Goal: Task Accomplishment & Management: Complete application form

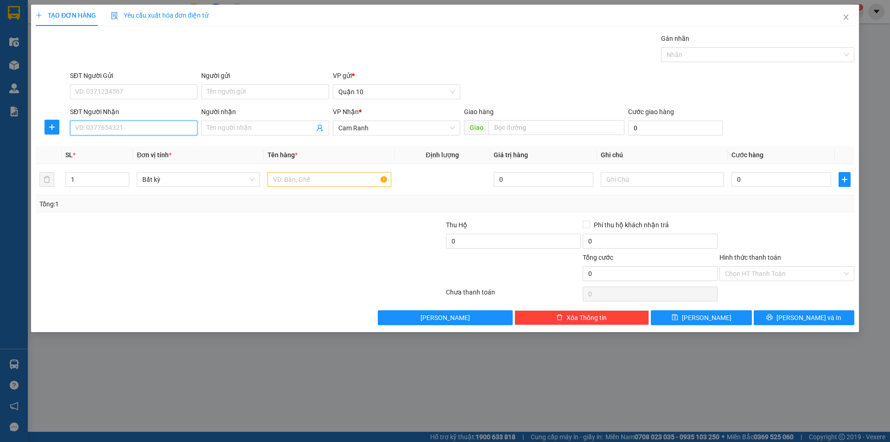
click at [159, 131] on input "SĐT Người Nhận" at bounding box center [133, 128] width 127 height 15
type input "0907713789"
click at [229, 132] on input "Người nhận" at bounding box center [260, 128] width 107 height 10
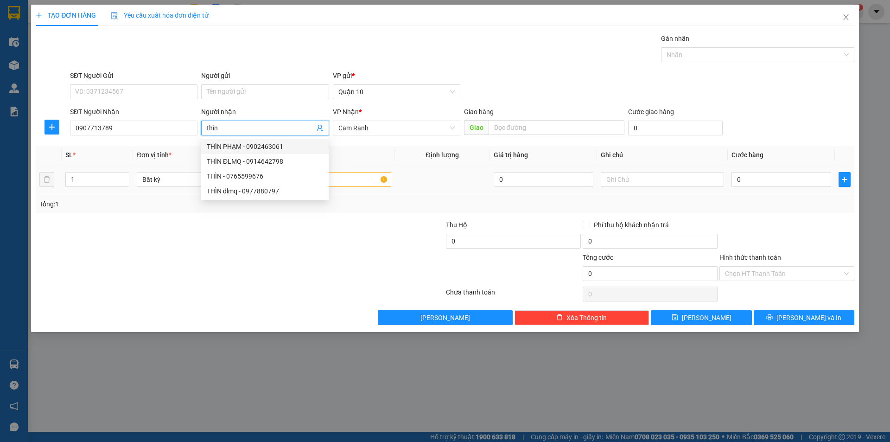
type input "thìn"
click at [364, 192] on td at bounding box center [329, 179] width 131 height 31
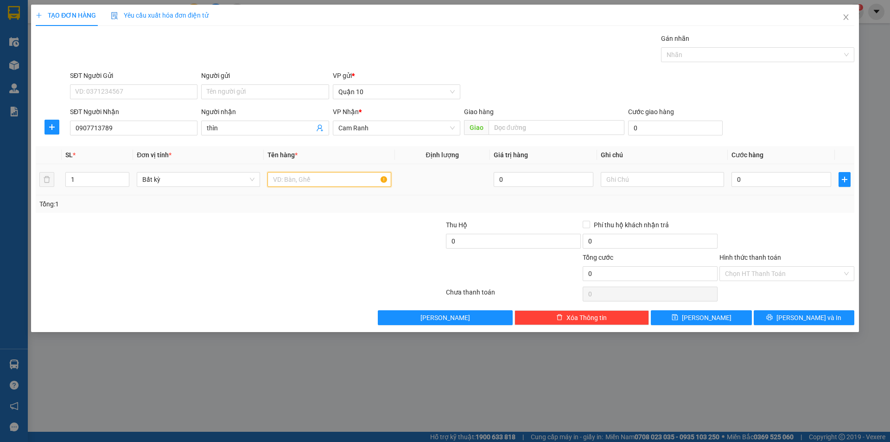
click at [361, 181] on input "text" at bounding box center [328, 179] width 123 height 15
type input "hg kem"
type input "3"
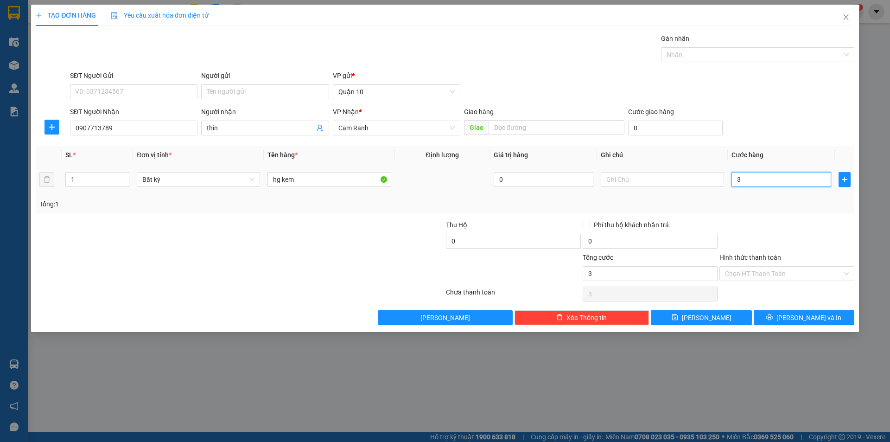
type input "30"
type input "30.000"
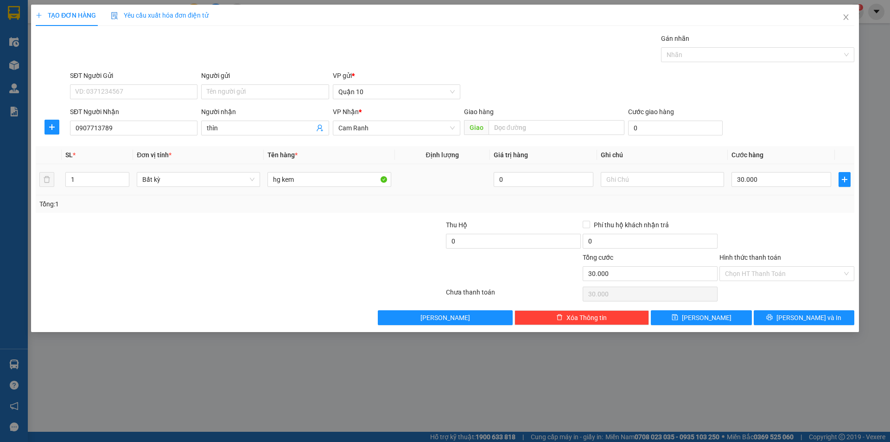
click at [781, 220] on div at bounding box center [786, 236] width 137 height 32
click at [776, 275] on input "Hình thức thanh toán" at bounding box center [783, 274] width 117 height 14
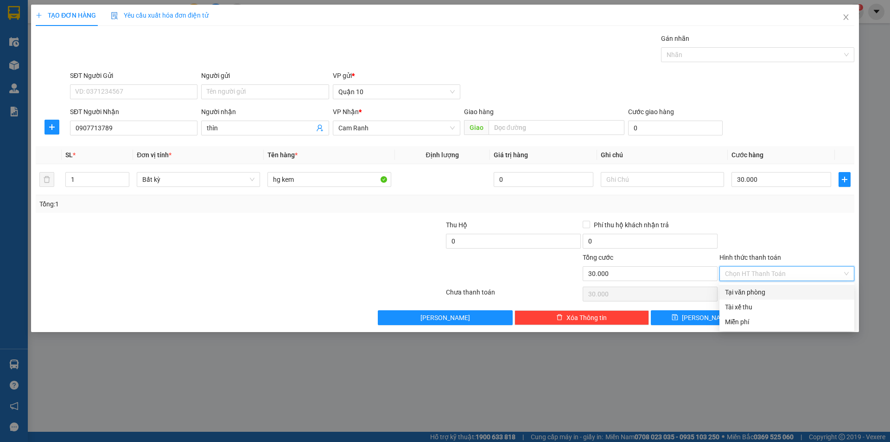
drag, startPoint x: 777, startPoint y: 289, endPoint x: 776, endPoint y: 306, distance: 17.7
click at [777, 289] on div "Tại văn phòng" at bounding box center [787, 292] width 124 height 10
type input "0"
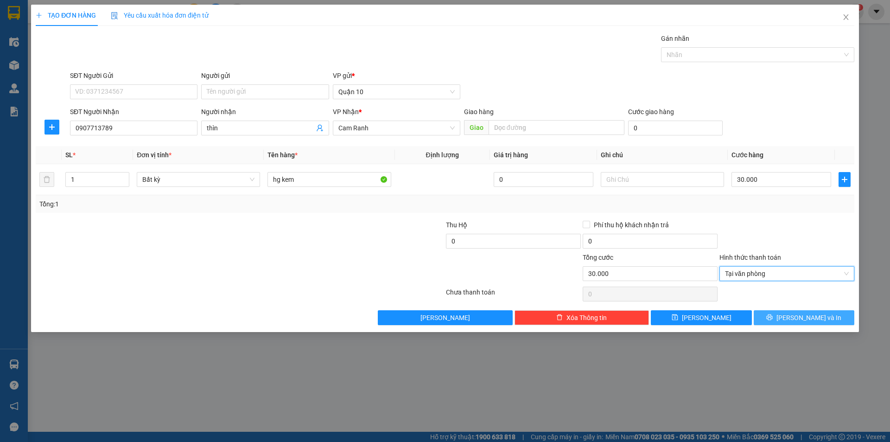
click at [811, 316] on span "[PERSON_NAME] và In" at bounding box center [808, 317] width 65 height 10
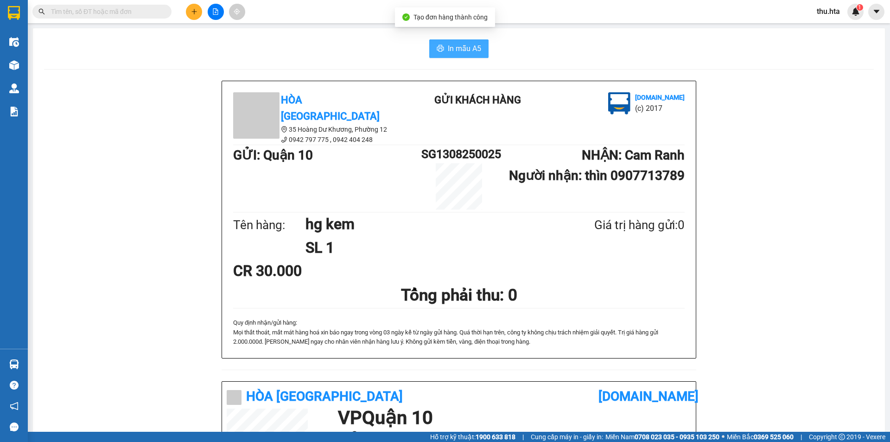
click at [454, 49] on span "In mẫu A5" at bounding box center [464, 49] width 33 height 12
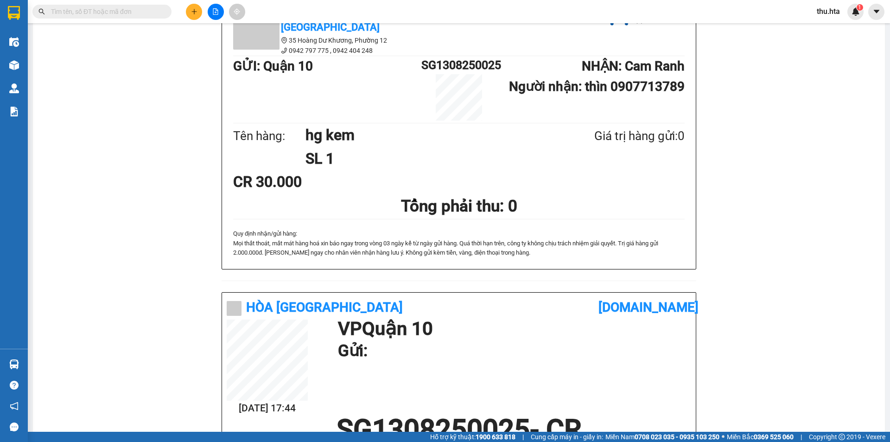
scroll to position [93, 0]
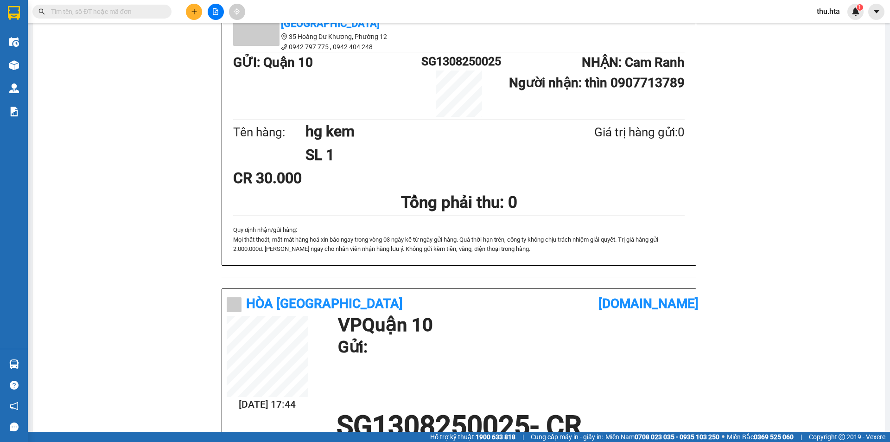
click at [191, 12] on icon "plus" at bounding box center [194, 11] width 6 height 6
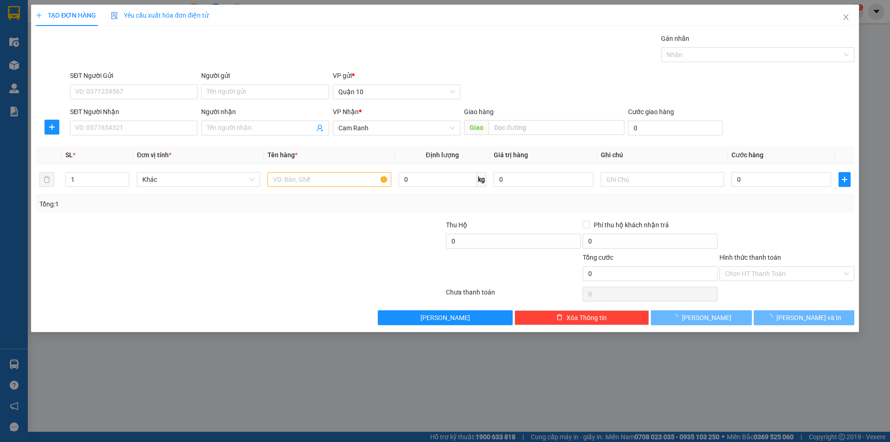
drag, startPoint x: 127, startPoint y: 111, endPoint x: 129, endPoint y: 118, distance: 7.5
click at [127, 113] on div "SĐT Người Nhận" at bounding box center [133, 112] width 127 height 10
click at [127, 121] on input "SĐT Người Nhận" at bounding box center [133, 128] width 127 height 15
click at [135, 129] on input "SĐT Người Nhận" at bounding box center [133, 128] width 127 height 15
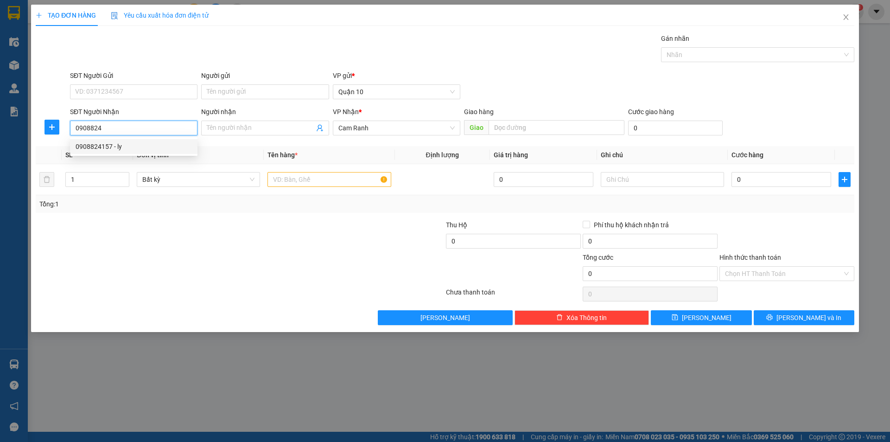
click at [137, 143] on div "0908824157 - ly" at bounding box center [134, 146] width 116 height 10
type input "0908824157"
type input "ly"
type input "30.000"
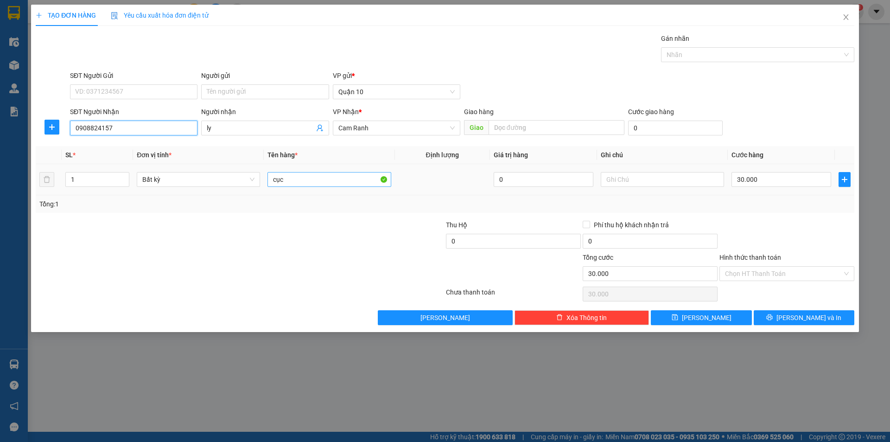
type input "0908824157"
click at [289, 174] on input "cục" at bounding box center [328, 179] width 123 height 15
click at [799, 317] on span "[PERSON_NAME] và In" at bounding box center [808, 317] width 65 height 10
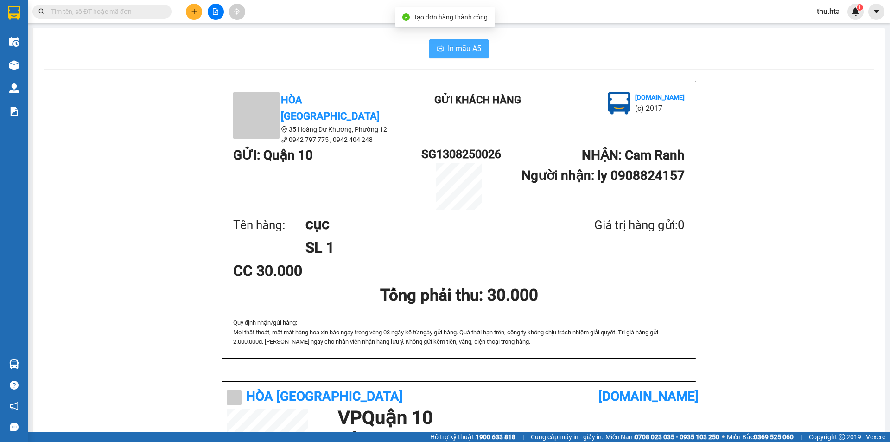
click at [441, 49] on button "In mẫu A5" at bounding box center [458, 48] width 59 height 19
click at [193, 14] on icon "plus" at bounding box center [194, 11] width 6 height 6
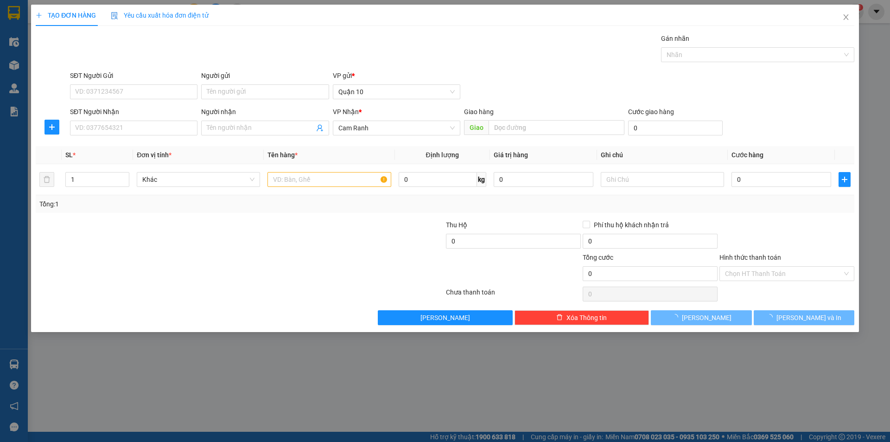
click at [219, 118] on div "Người nhận" at bounding box center [264, 114] width 127 height 14
click at [224, 130] on span at bounding box center [264, 128] width 127 height 15
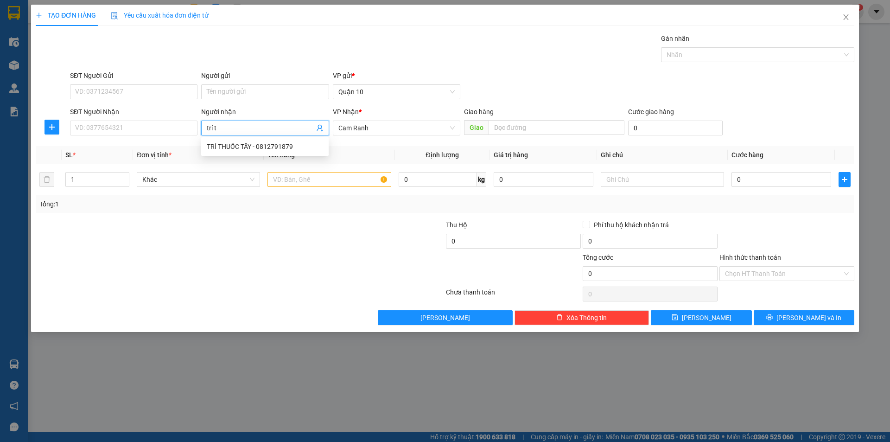
type input "trí th"
drag, startPoint x: 242, startPoint y: 145, endPoint x: 183, endPoint y: 163, distance: 61.6
click at [240, 148] on div "TRÍ THUỐC TÂY - 0812791879" at bounding box center [265, 146] width 116 height 10
type input "0812791879"
type input "TRÍ THUỐC TÂY"
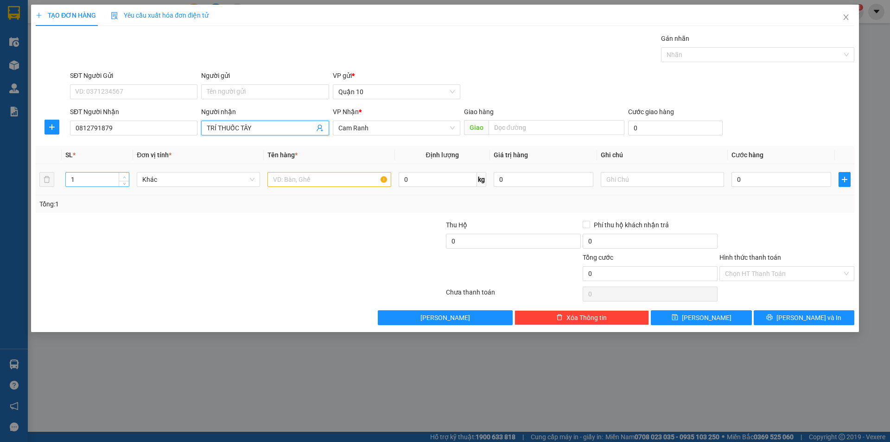
type input "2"
click at [126, 175] on span "up" at bounding box center [124, 177] width 6 height 6
click at [275, 176] on input "text" at bounding box center [328, 179] width 123 height 15
type input "tg"
click at [762, 179] on input "0" at bounding box center [781, 179] width 100 height 15
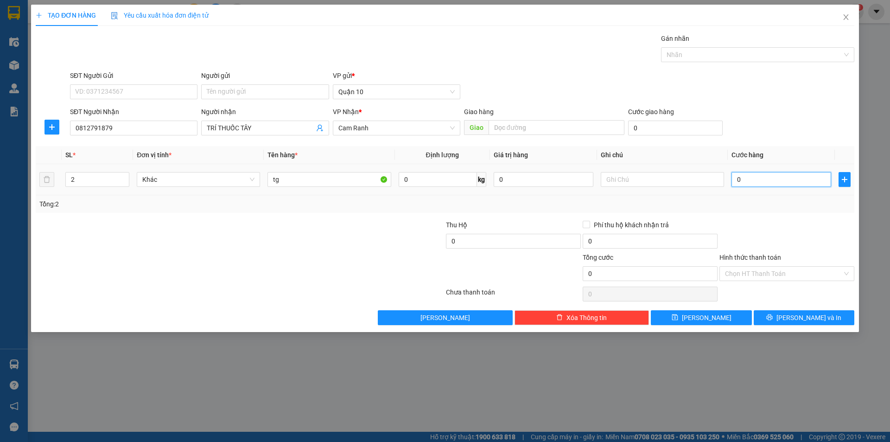
type input "1"
type input "15"
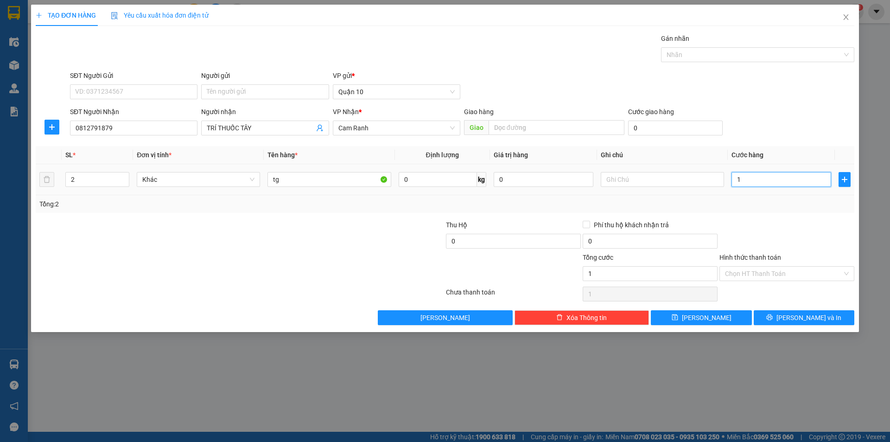
type input "15"
type input "150"
type input "150.000"
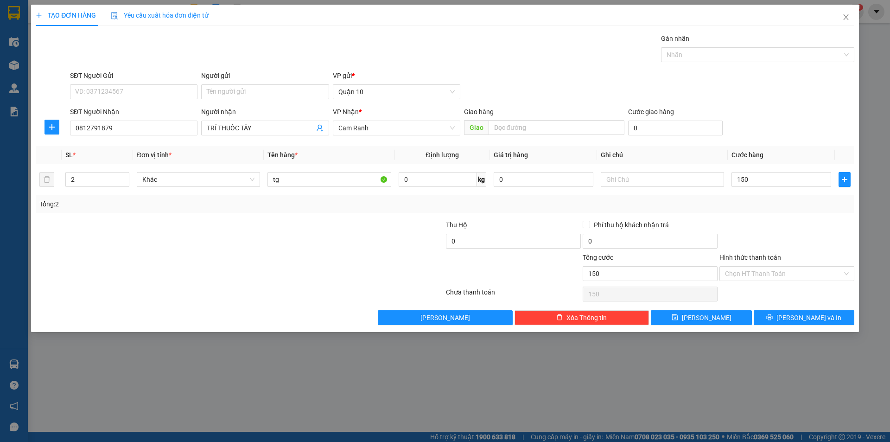
type input "150.000"
click at [734, 231] on div at bounding box center [786, 236] width 137 height 32
click at [771, 279] on input "Hình thức thanh toán" at bounding box center [783, 274] width 117 height 14
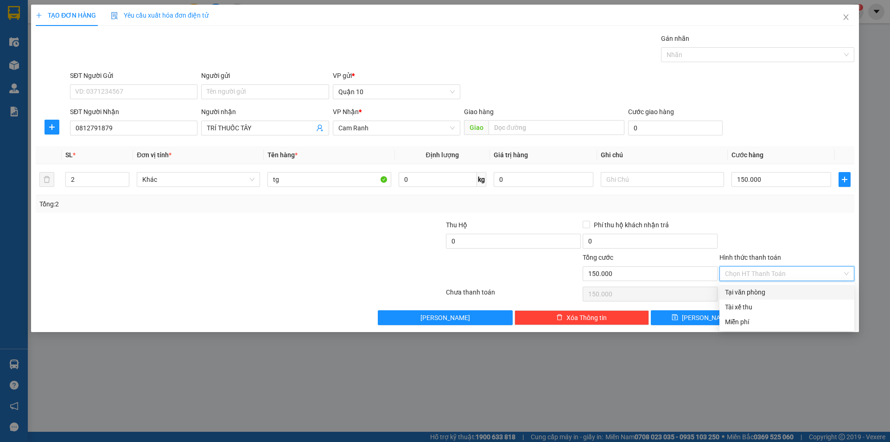
click at [756, 293] on div "Tại văn phòng" at bounding box center [787, 292] width 124 height 10
type input "0"
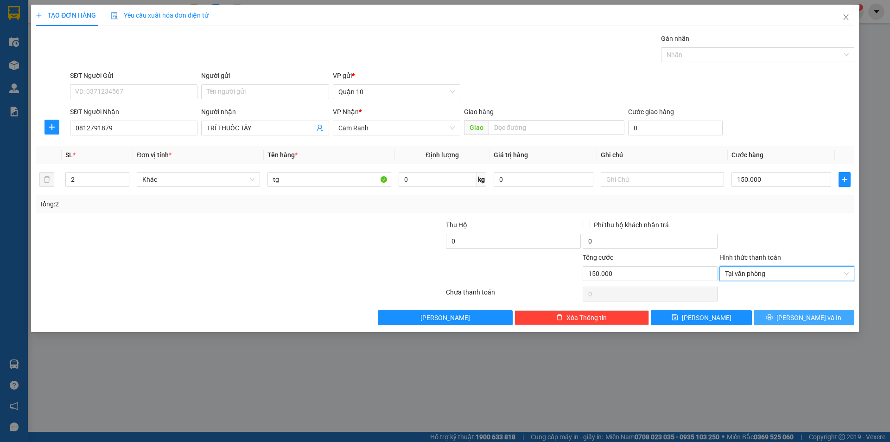
click at [796, 319] on button "[PERSON_NAME] và In" at bounding box center [804, 317] width 101 height 15
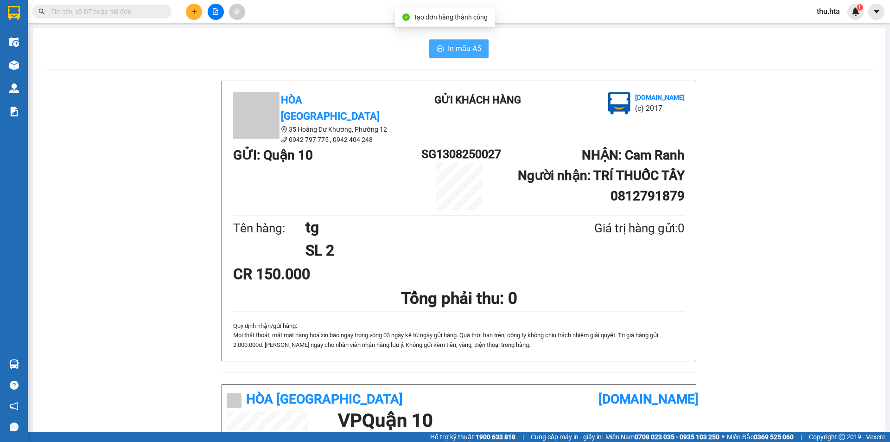
click at [468, 45] on span "In mẫu A5" at bounding box center [464, 49] width 33 height 12
click at [194, 7] on button at bounding box center [194, 12] width 16 height 16
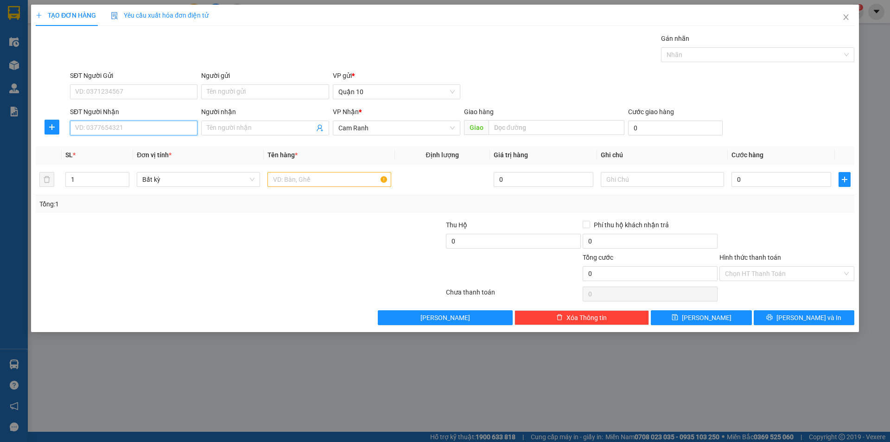
click at [144, 126] on input "SĐT Người Nhận" at bounding box center [133, 128] width 127 height 15
drag, startPoint x: 229, startPoint y: 127, endPoint x: 234, endPoint y: 125, distance: 5.0
click at [230, 128] on input "Người nhận" at bounding box center [260, 128] width 107 height 10
type input "a"
type input "ân ngân"
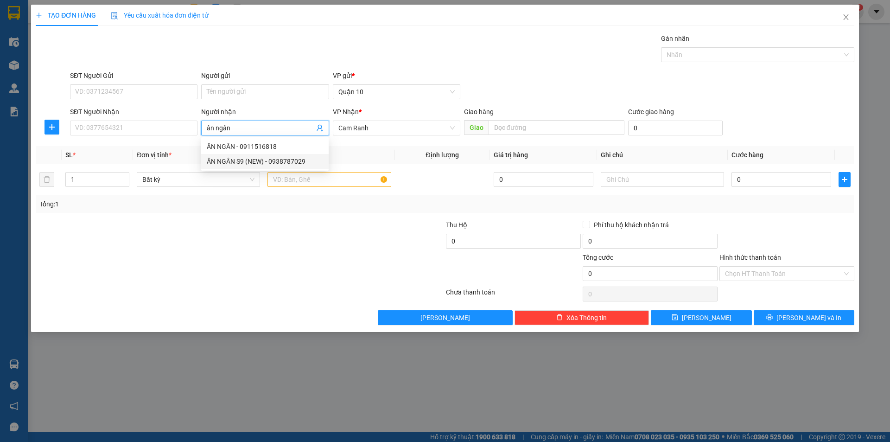
click at [266, 159] on div "ÂN NGÂN S9 (NEW) - 0938787029" at bounding box center [265, 161] width 116 height 10
type input "0938787029"
type input "ÂN NGÂN S9 (NEW)"
click at [310, 180] on input "text" at bounding box center [328, 179] width 123 height 15
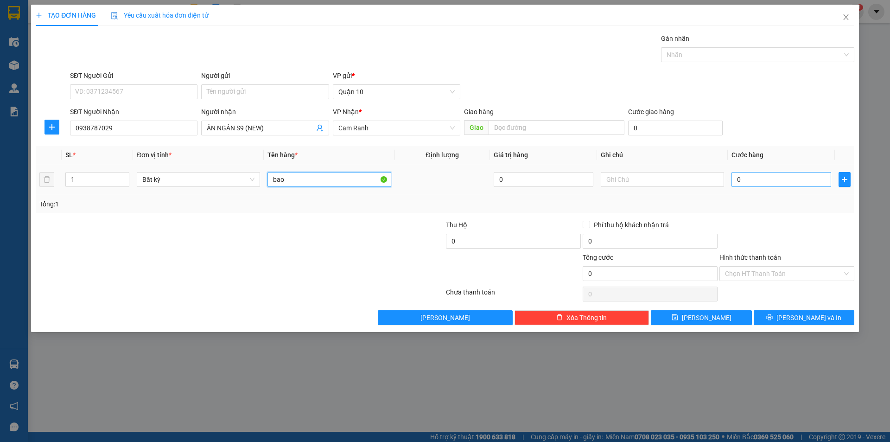
type input "bao"
type input "7"
type input "70"
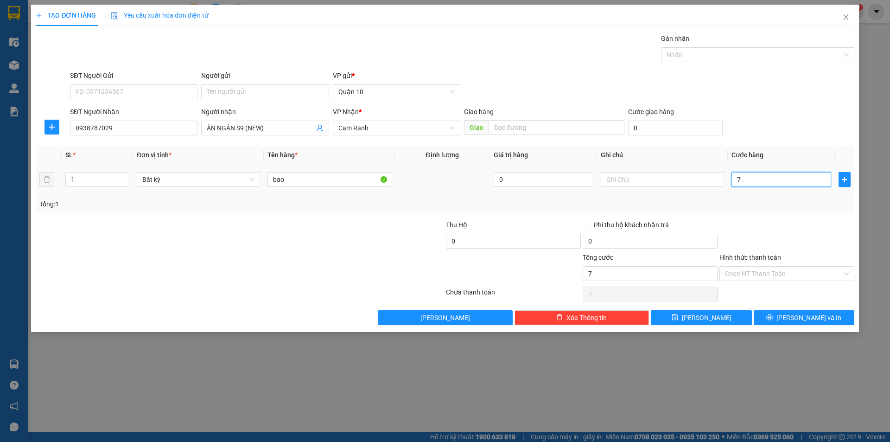
type input "70"
type input "70.000"
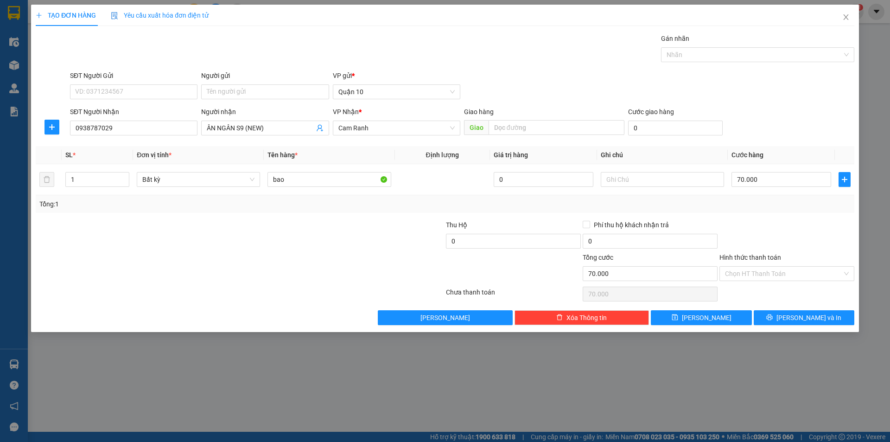
drag, startPoint x: 805, startPoint y: 216, endPoint x: 800, endPoint y: 207, distance: 10.0
click at [802, 213] on div "Transit Pickup Surcharge Ids Transit Deliver Surcharge Ids Transit Deliver Surc…" at bounding box center [445, 179] width 819 height 292
click at [500, 127] on input "text" at bounding box center [557, 127] width 136 height 15
type input "s9"
click at [811, 224] on div at bounding box center [786, 236] width 137 height 32
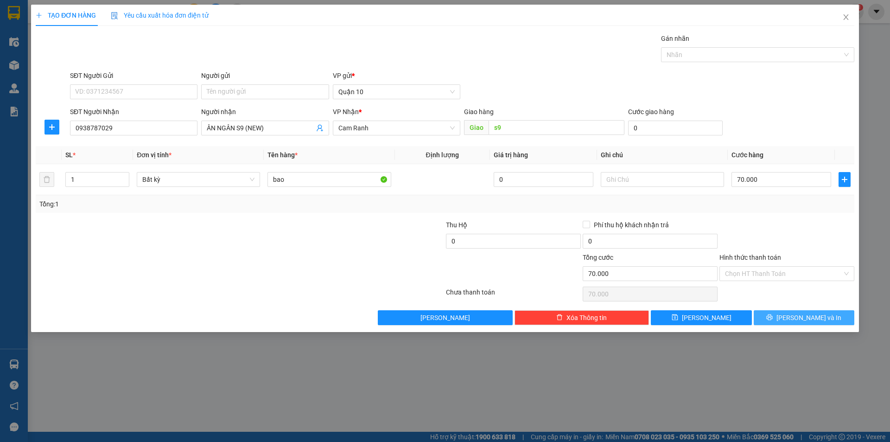
click at [802, 311] on button "[PERSON_NAME] và In" at bounding box center [804, 317] width 101 height 15
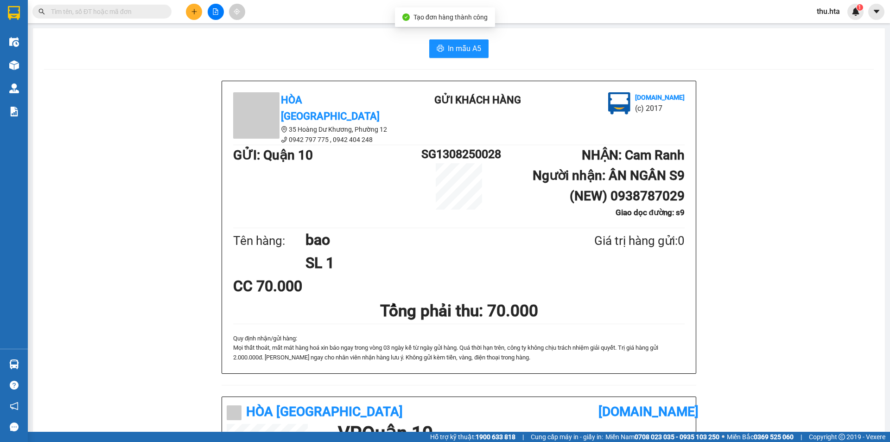
click at [474, 58] on div "In mẫu A5 Hòa Thuận Anh 35 Hoàng Dư Khương, [GEOGRAPHIC_DATA] 12 0942 797 775 …" at bounding box center [459, 391] width 852 height 727
click at [472, 52] on span "In mẫu A5" at bounding box center [464, 49] width 33 height 12
click at [193, 9] on icon "plus" at bounding box center [194, 11] width 6 height 6
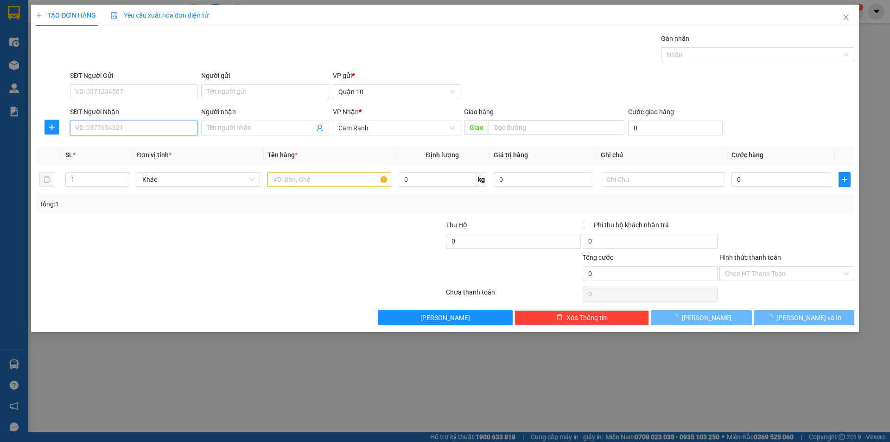
click at [150, 129] on input "SĐT Người Nhận" at bounding box center [133, 128] width 127 height 15
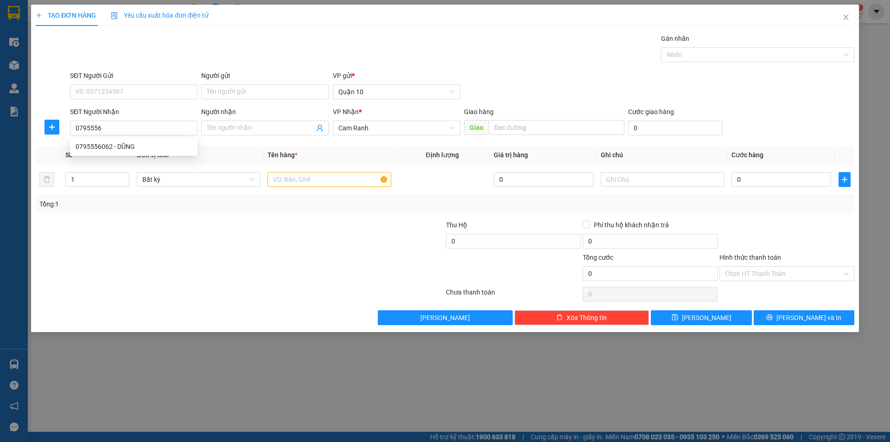
click at [151, 138] on div "0795556062 0795556062 - DŨNG" at bounding box center [133, 146] width 127 height 19
drag, startPoint x: 130, startPoint y: 121, endPoint x: 155, endPoint y: 156, distance: 43.2
click at [131, 123] on input "0795556" at bounding box center [133, 128] width 127 height 15
click at [139, 142] on body "Kết quả tìm kiếm ( 0 ) Bộ lọc No Data thu.hta 1 Điều hành xe Kho hàng mới Quản …" at bounding box center [445, 221] width 890 height 442
click at [145, 128] on input "0795556" at bounding box center [133, 128] width 127 height 15
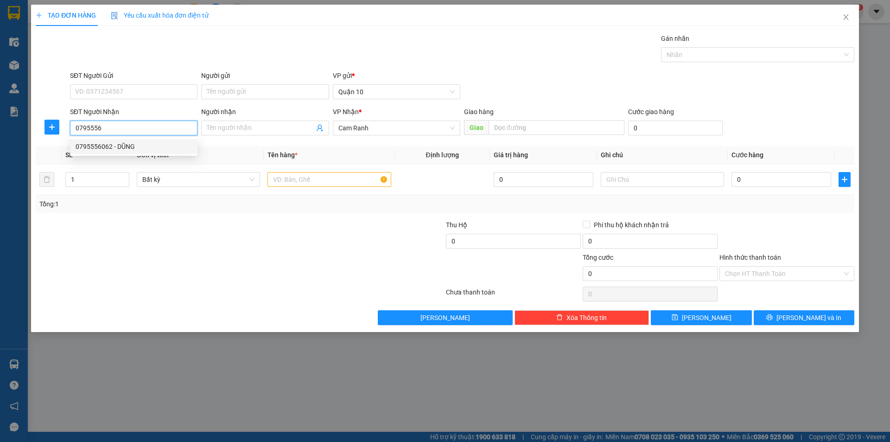
click at [150, 143] on div "0795556062 - DŨNG" at bounding box center [134, 146] width 116 height 10
type input "0795556062"
type input "DŨNG"
type input "30.000"
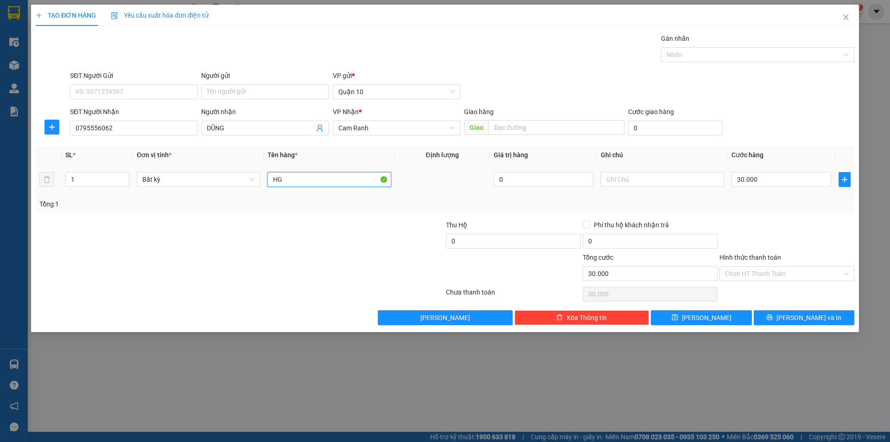
click at [311, 178] on input "HG" at bounding box center [328, 179] width 123 height 15
click at [762, 183] on input "30.000" at bounding box center [781, 179] width 100 height 15
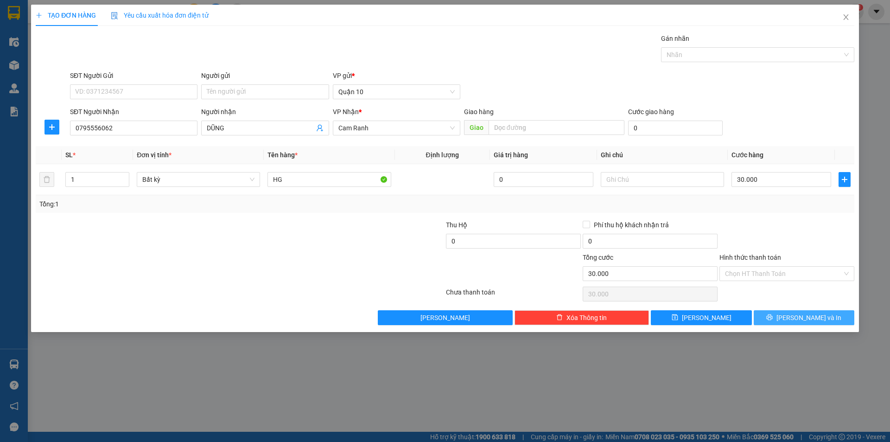
click at [787, 323] on button "[PERSON_NAME] và In" at bounding box center [804, 317] width 101 height 15
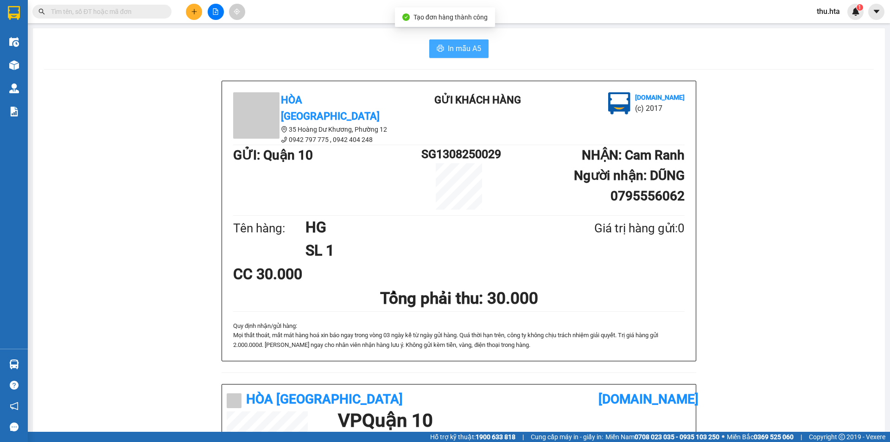
click at [475, 46] on span "In mẫu A5" at bounding box center [464, 49] width 33 height 12
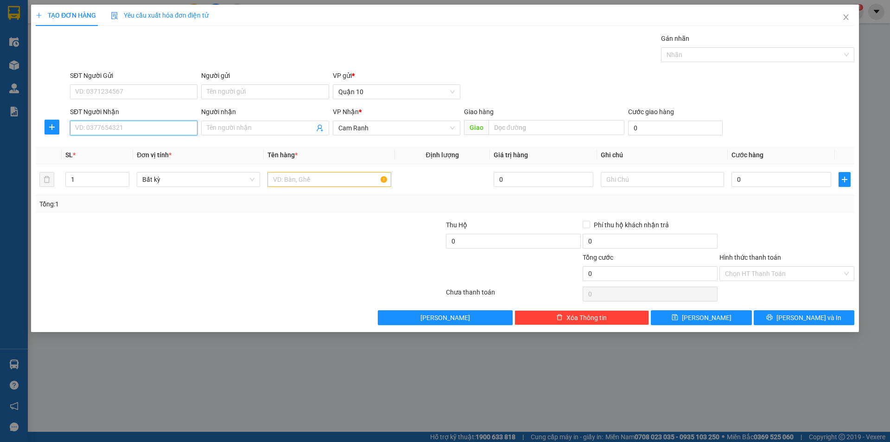
click at [167, 125] on input "SĐT Người Nhận" at bounding box center [133, 128] width 127 height 15
click at [135, 145] on div "0988540077 - HIỀN" at bounding box center [134, 146] width 116 height 10
type input "0988540077"
type input "HIỀN"
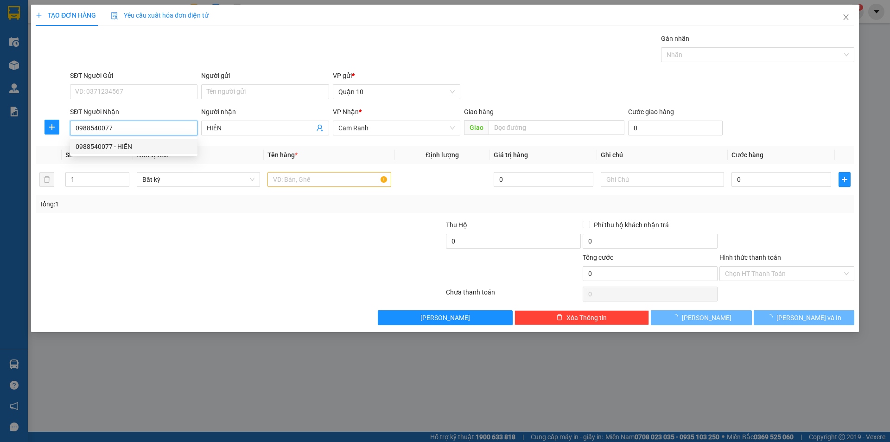
type input "30.000"
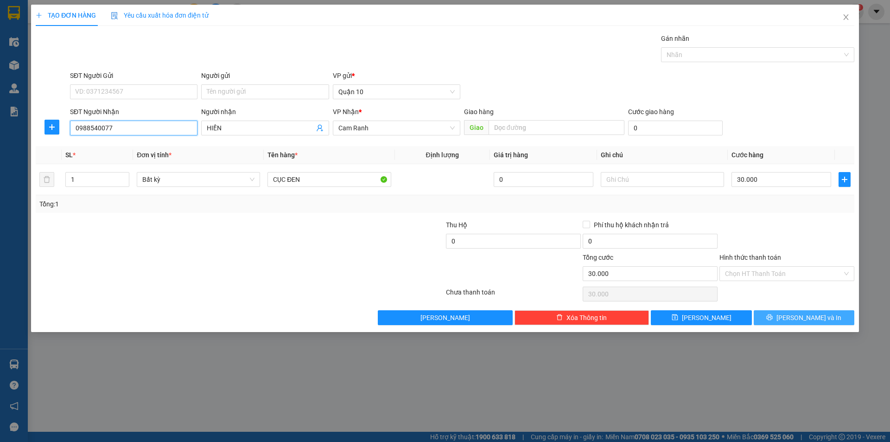
type input "0988540077"
click at [793, 321] on button "[PERSON_NAME] và In" at bounding box center [804, 317] width 101 height 15
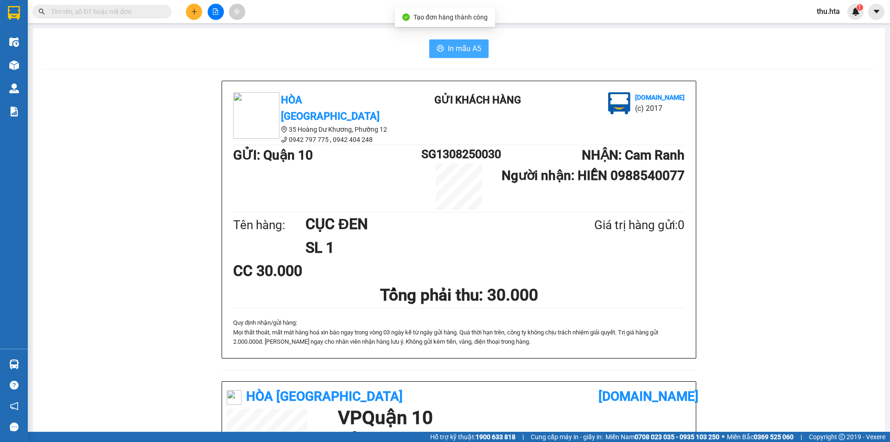
click at [483, 52] on button "In mẫu A5" at bounding box center [458, 48] width 59 height 19
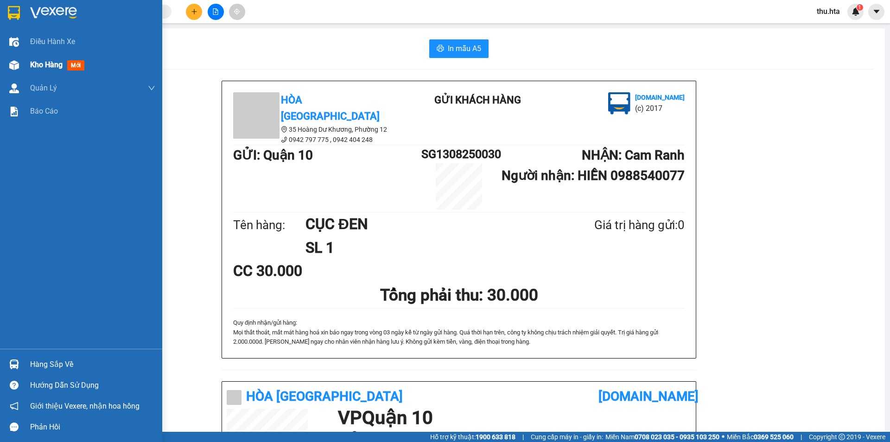
click at [31, 63] on span "Kho hàng" at bounding box center [46, 64] width 32 height 9
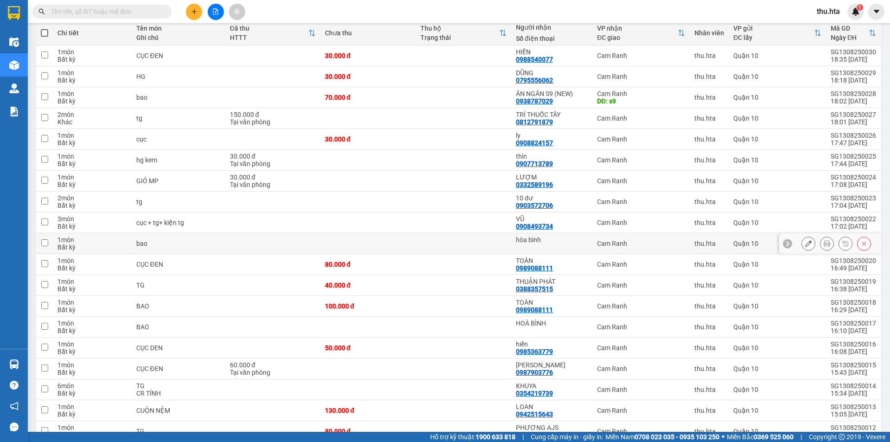
scroll to position [17, 0]
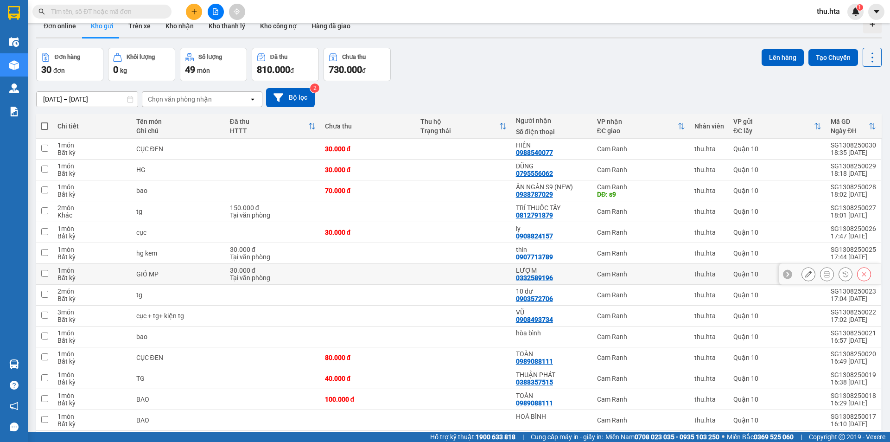
click at [504, 264] on td at bounding box center [463, 274] width 95 height 21
checkbox input "true"
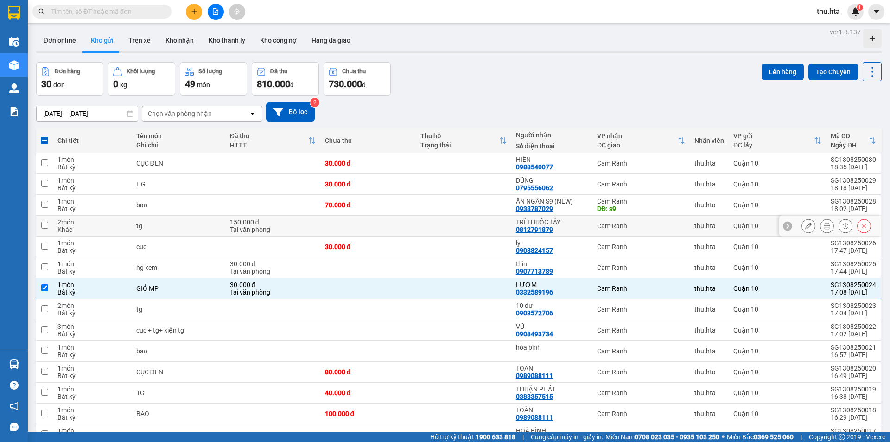
scroll to position [0, 0]
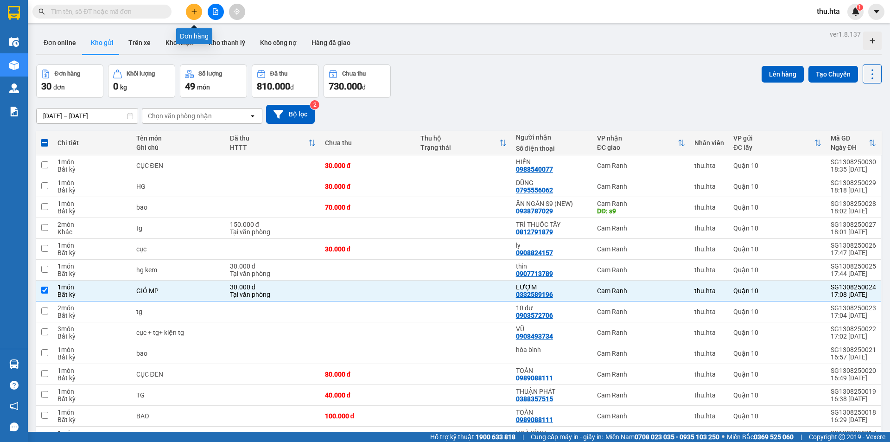
click at [195, 11] on icon "plus" at bounding box center [194, 11] width 6 height 6
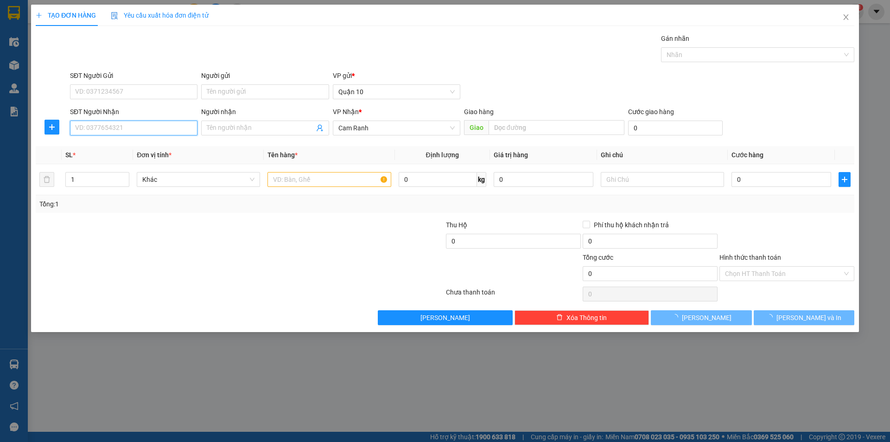
click at [133, 131] on input "SĐT Người Nhận" at bounding box center [133, 128] width 127 height 15
click at [133, 130] on input "SĐT Người Nhận" at bounding box center [133, 128] width 127 height 15
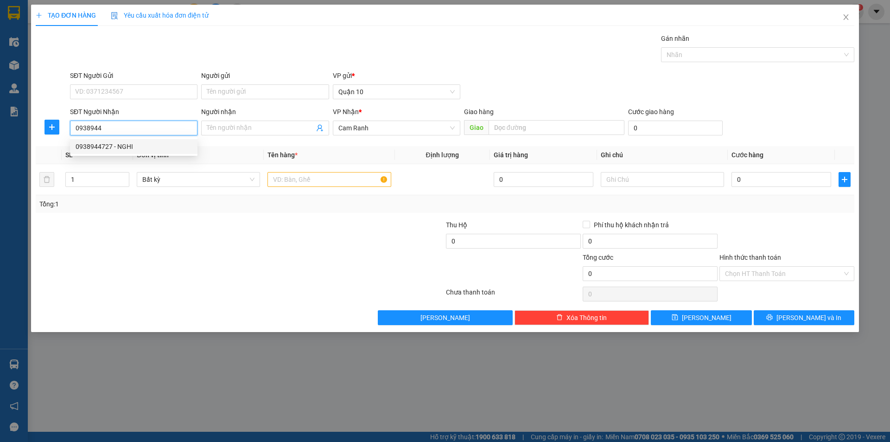
click at [127, 146] on div "0938944727 - NGHI" at bounding box center [134, 146] width 116 height 10
type input "0938944727"
type input "NGHI"
type input "30.000"
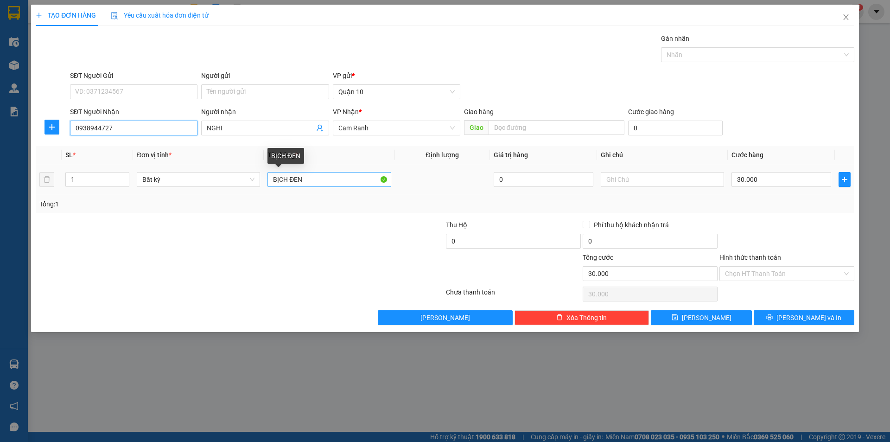
type input "0938944727"
click at [318, 180] on input "BỊCH ĐEN" at bounding box center [328, 179] width 123 height 15
drag, startPoint x: 768, startPoint y: 280, endPoint x: 759, endPoint y: 294, distance: 16.3
click at [768, 281] on div "Hình thức thanh toán Chọn HT Thanh Toán" at bounding box center [786, 268] width 135 height 32
type input "BỊCH ĐEN mp"
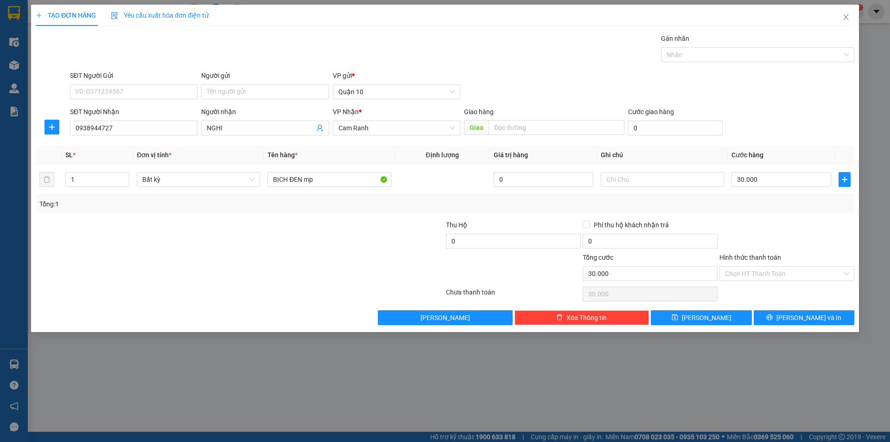
drag, startPoint x: 733, startPoint y: 269, endPoint x: 743, endPoint y: 281, distance: 15.7
click at [734, 270] on input "Hình thức thanh toán" at bounding box center [783, 274] width 117 height 14
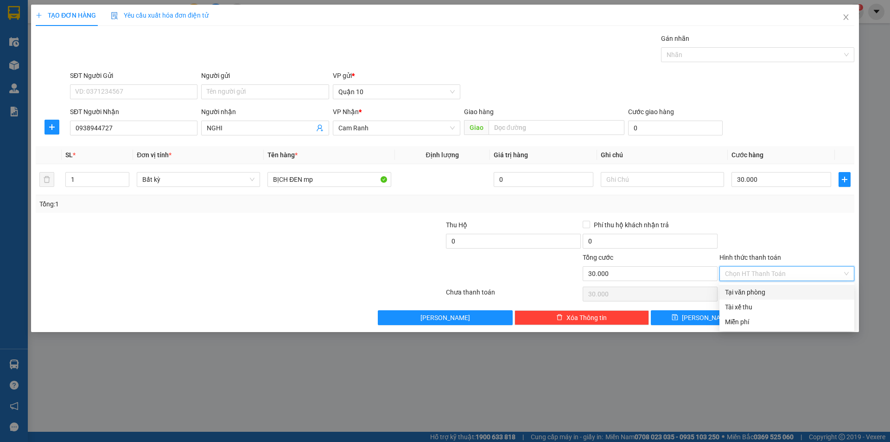
click at [748, 286] on div "Tại văn phòng" at bounding box center [786, 292] width 135 height 15
type input "0"
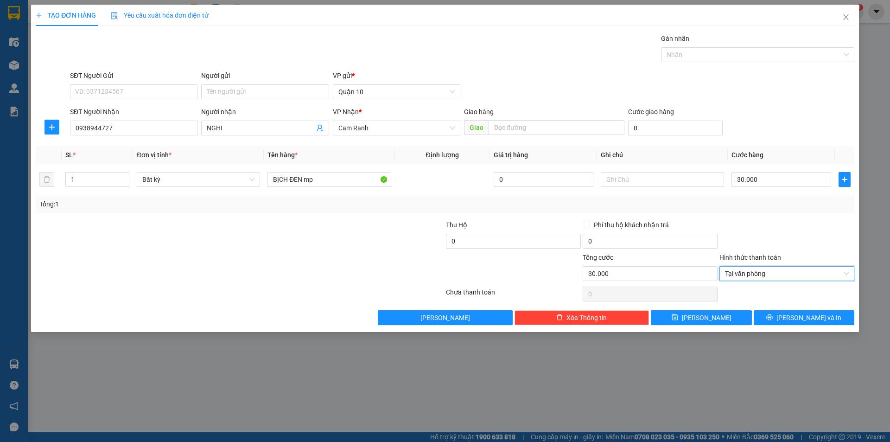
click at [777, 305] on div "Transit Pickup Surcharge Ids Transit Deliver Surcharge Ids Transit Deliver Surc…" at bounding box center [445, 179] width 819 height 292
drag, startPoint x: 787, startPoint y: 314, endPoint x: 774, endPoint y: 319, distance: 13.5
click at [773, 314] on icon "printer" at bounding box center [769, 317] width 6 height 6
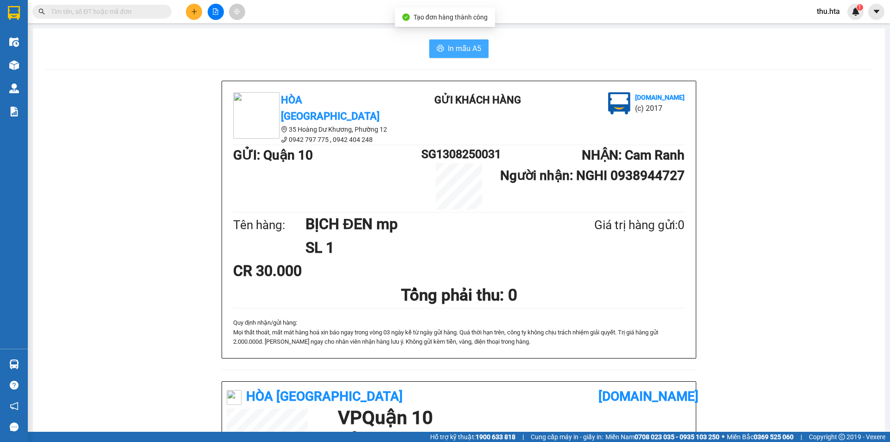
click at [454, 49] on span "In mẫu A5" at bounding box center [464, 49] width 33 height 12
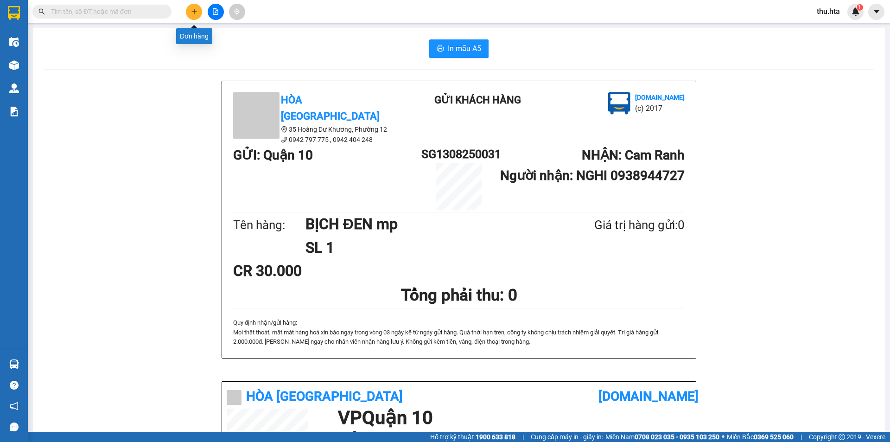
click at [190, 19] on div at bounding box center [216, 12] width 70 height 16
click at [197, 17] on button at bounding box center [194, 12] width 16 height 16
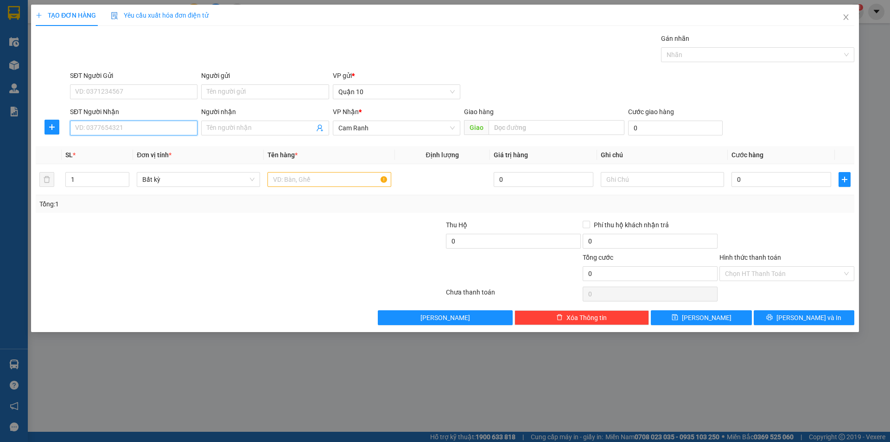
click at [138, 126] on input "SĐT Người Nhận" at bounding box center [133, 128] width 127 height 15
click at [140, 134] on input "0965460" at bounding box center [133, 128] width 127 height 15
click at [140, 144] on div "0965460140 - NHÂN" at bounding box center [134, 146] width 116 height 10
type input "0965460140"
type input "NHÂN"
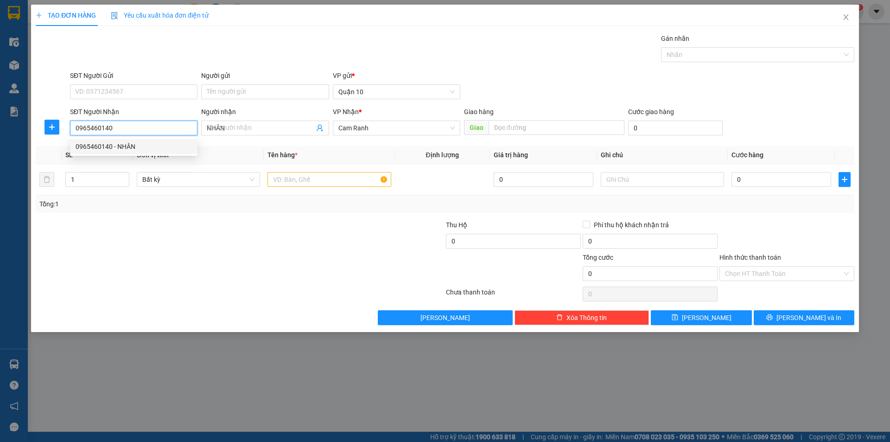
type input "350.000"
click at [128, 178] on span "Decrease Value" at bounding box center [124, 182] width 10 height 8
type input "0965460140"
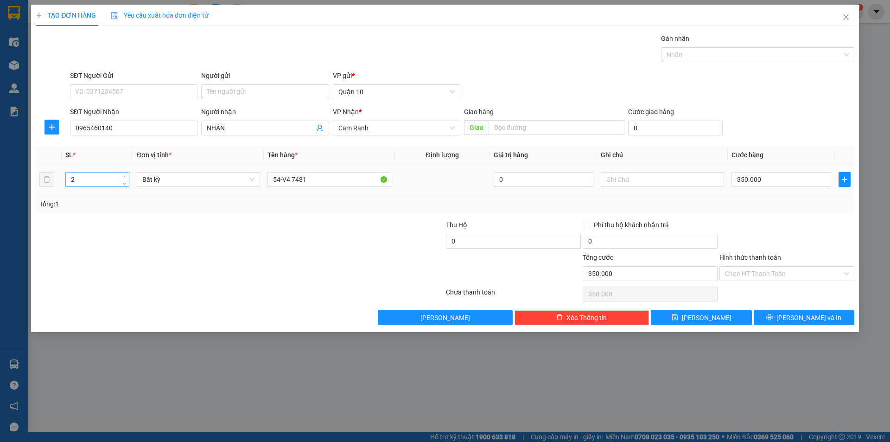
click at [127, 173] on span "Increase Value" at bounding box center [124, 176] width 10 height 8
type input "3"
click at [128, 179] on span "Increase Value" at bounding box center [124, 176] width 10 height 8
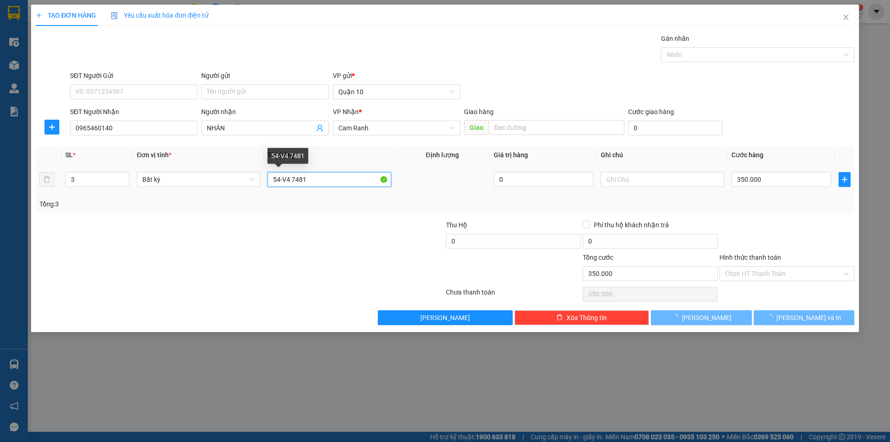
click at [338, 178] on input "54-V4 7481" at bounding box center [328, 179] width 123 height 15
type input "0"
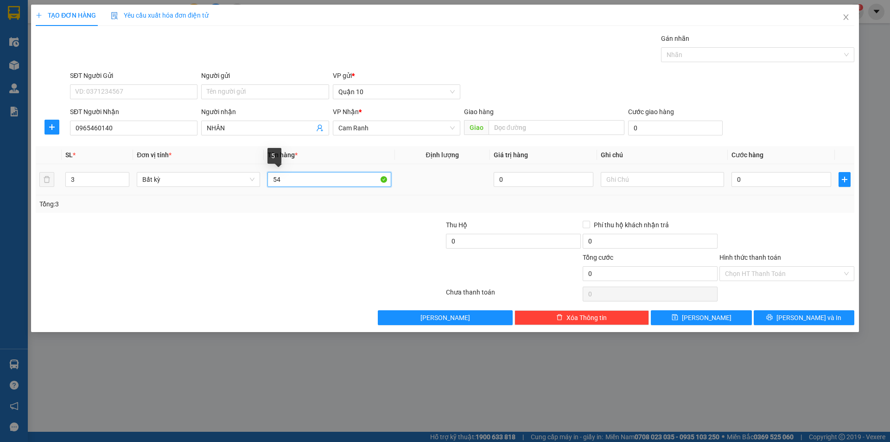
type input "5"
type input "tg quần áo + cần câu"
click at [757, 176] on input "0" at bounding box center [781, 179] width 100 height 15
type input "1"
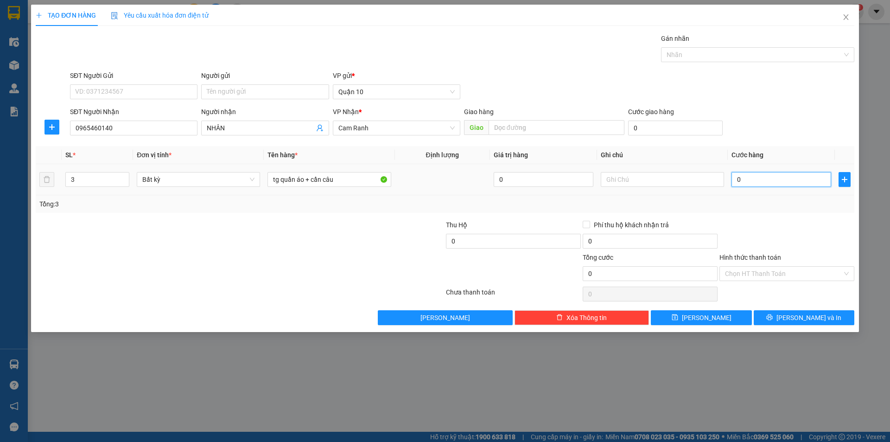
type input "1"
type input "17"
type input "170"
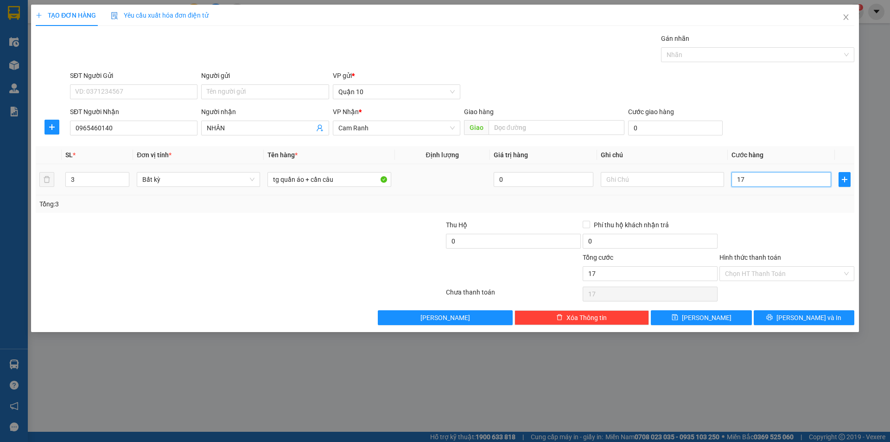
type input "170"
type input "170.000"
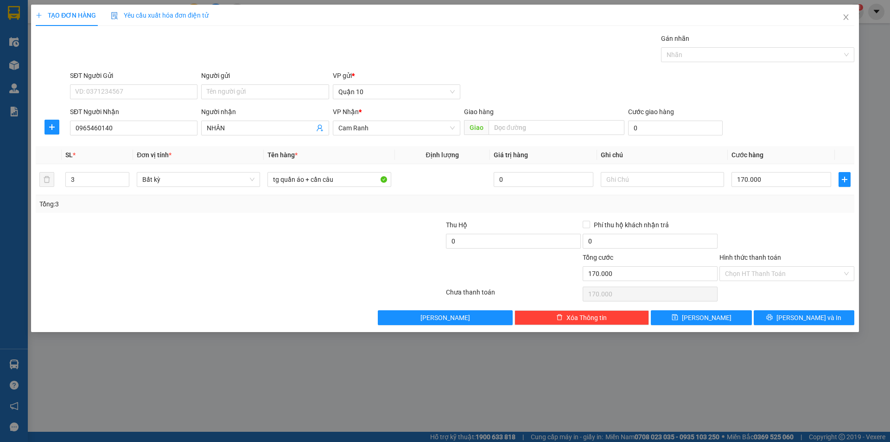
click at [769, 234] on div at bounding box center [786, 236] width 137 height 32
click at [800, 312] on span "[PERSON_NAME] và In" at bounding box center [808, 317] width 65 height 10
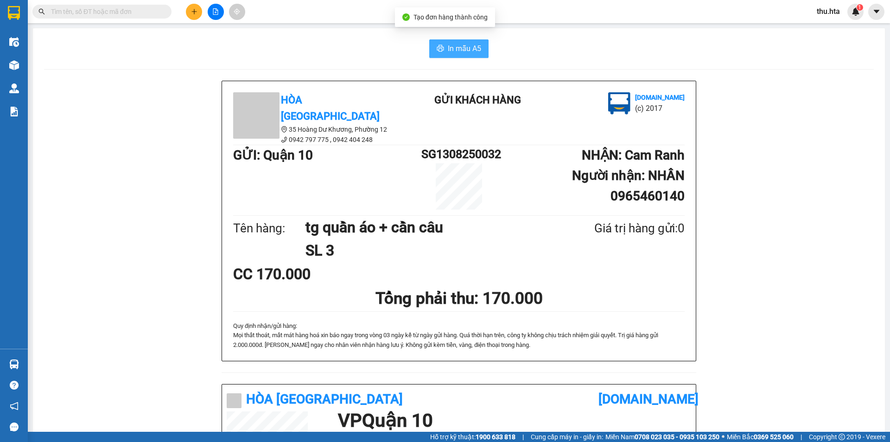
click at [473, 51] on span "In mẫu A5" at bounding box center [464, 49] width 33 height 12
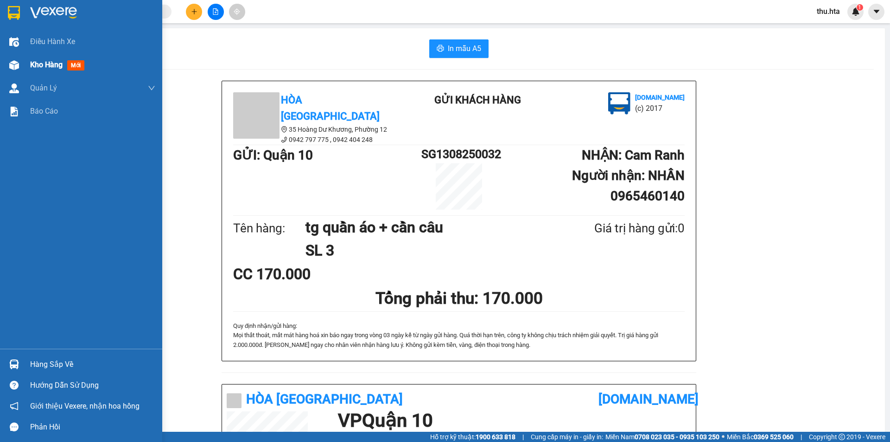
click at [29, 57] on div "Kho hàng mới" at bounding box center [81, 64] width 162 height 23
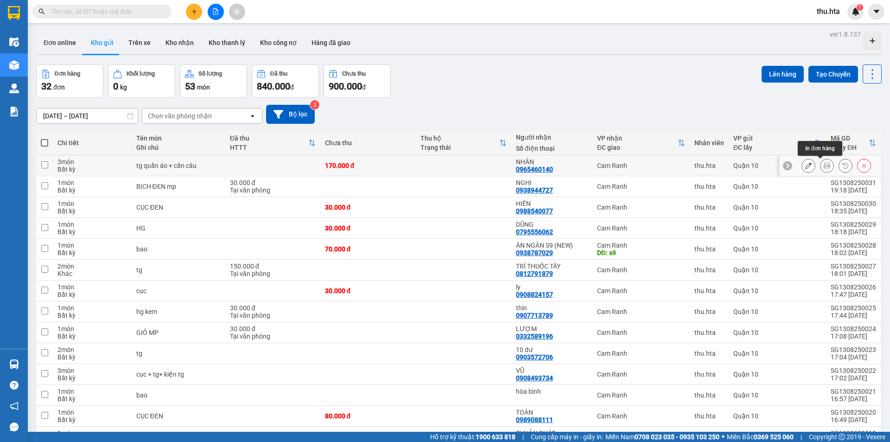
click at [820, 169] on button at bounding box center [826, 166] width 13 height 16
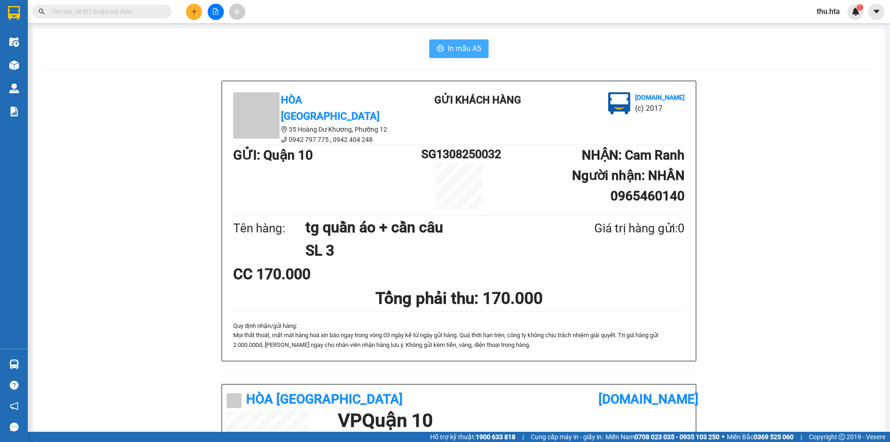
click at [443, 49] on button "In mẫu A5" at bounding box center [458, 48] width 59 height 19
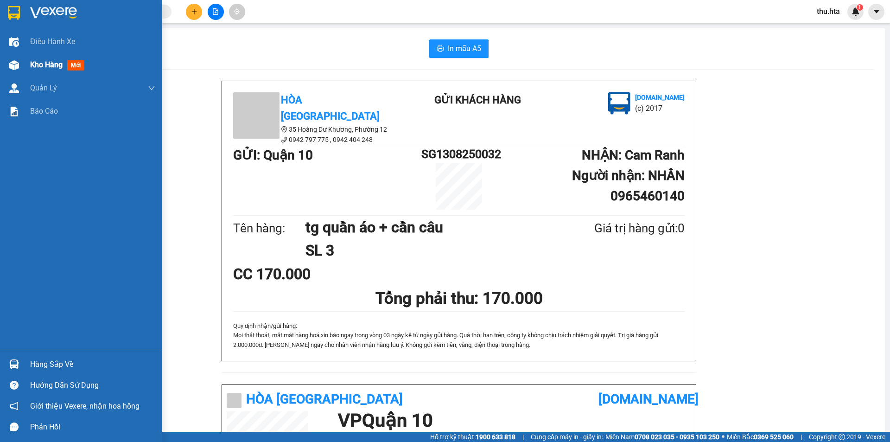
click at [28, 63] on div "Kho hàng mới" at bounding box center [81, 64] width 162 height 23
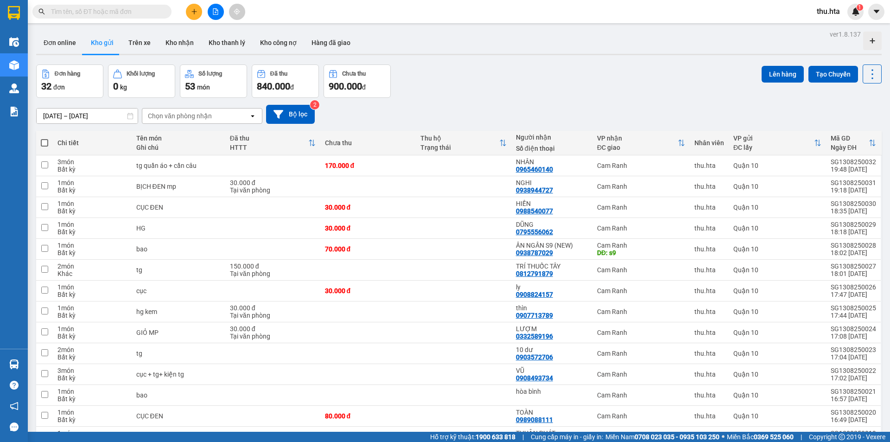
click at [43, 141] on span at bounding box center [44, 142] width 7 height 7
click at [44, 138] on input "checkbox" at bounding box center [44, 138] width 0 height 0
checkbox input "true"
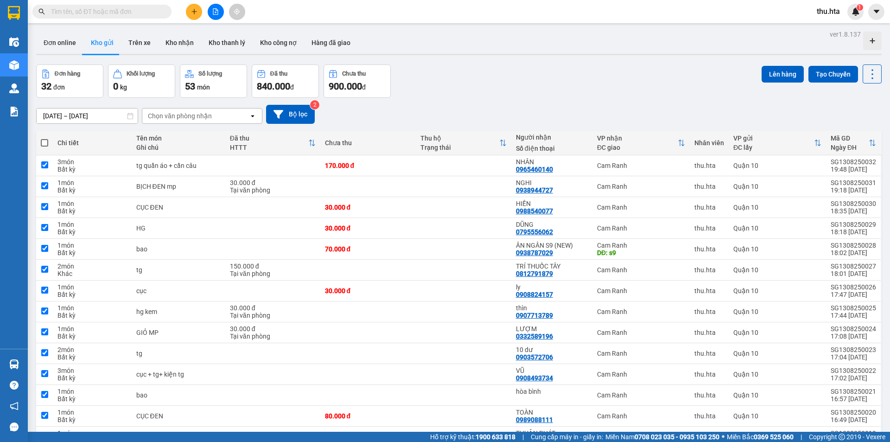
checkbox input "true"
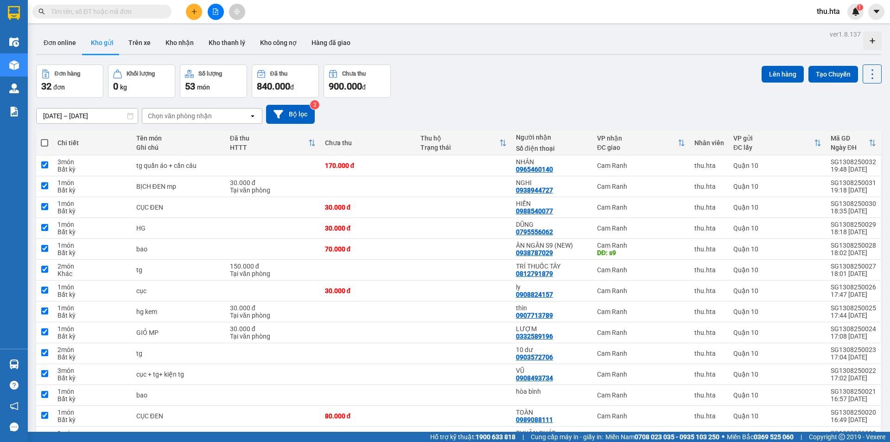
checkbox input "true"
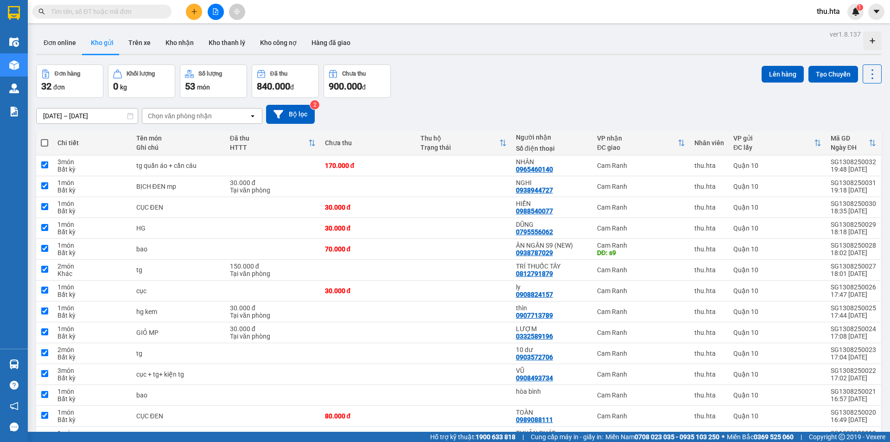
checkbox input "true"
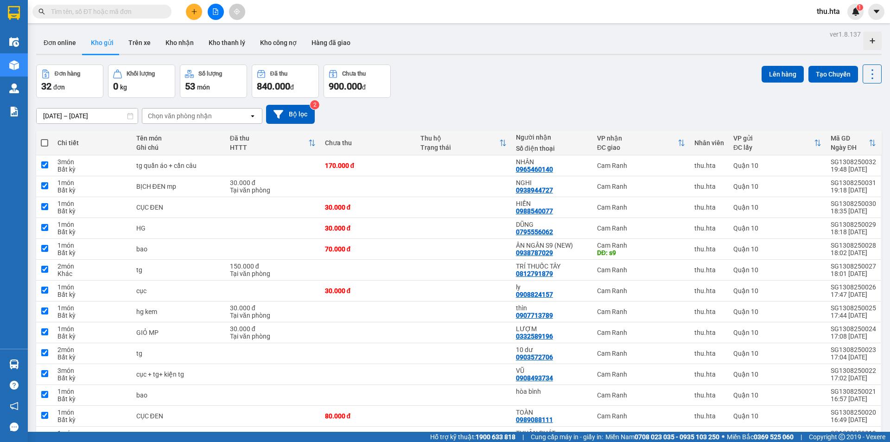
checkbox input "true"
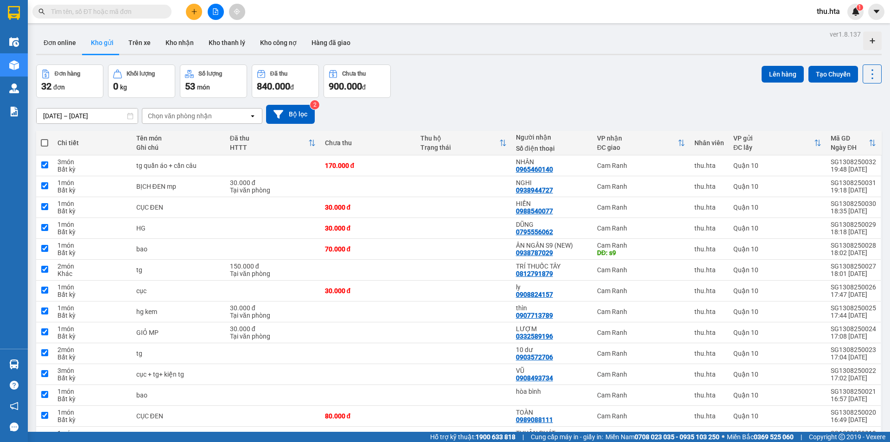
checkbox input "true"
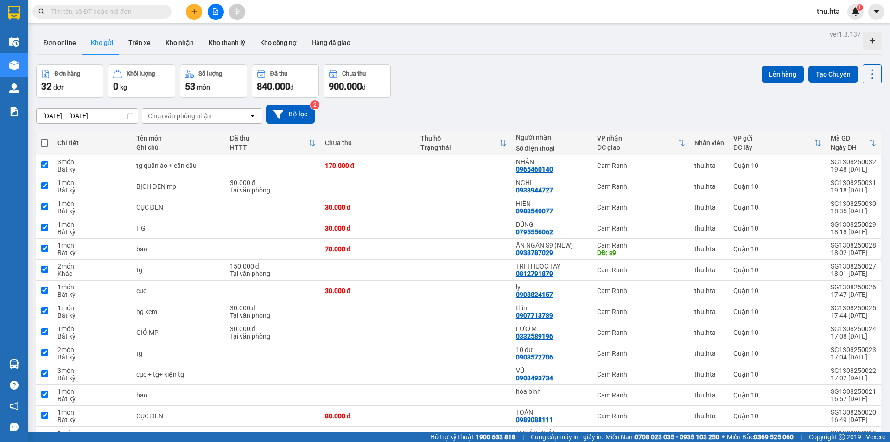
checkbox input "true"
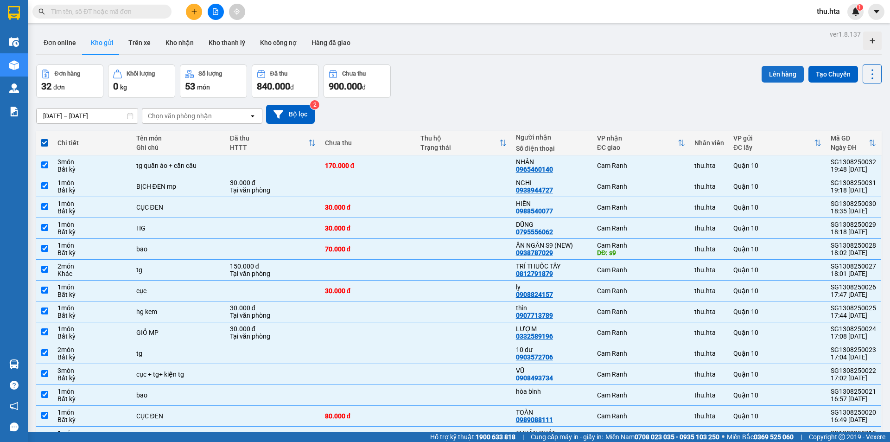
click at [781, 74] on button "Lên hàng" at bounding box center [783, 74] width 42 height 17
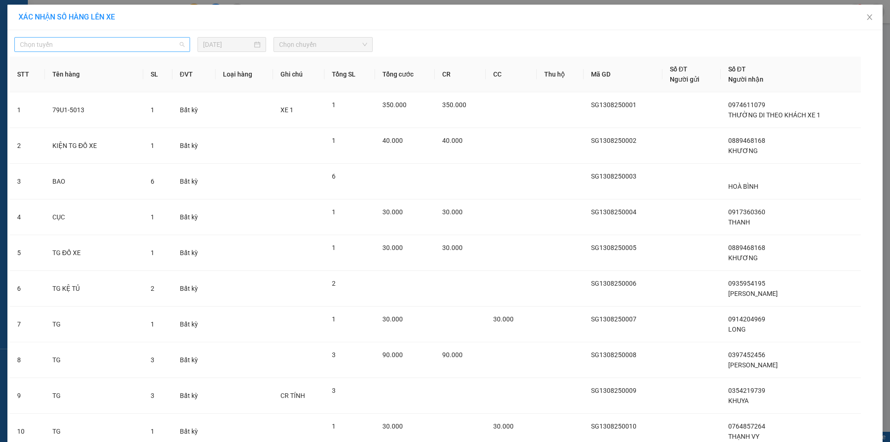
click at [134, 45] on span "Chọn tuyến" at bounding box center [102, 45] width 165 height 14
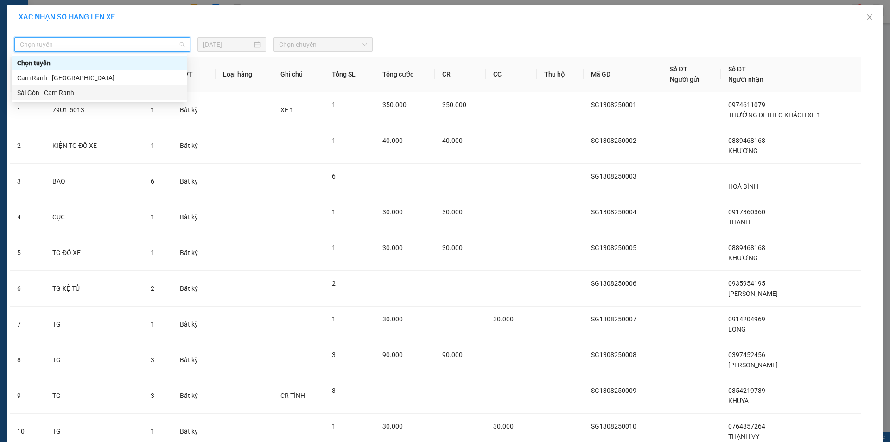
drag, startPoint x: 78, startPoint y: 95, endPoint x: 191, endPoint y: 73, distance: 114.2
click at [79, 93] on div "Sài Gòn - Cam Ranh" at bounding box center [99, 93] width 164 height 10
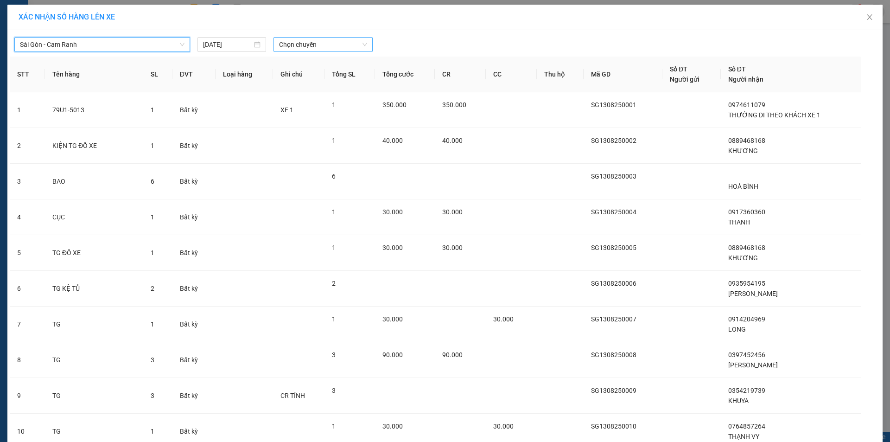
drag, startPoint x: 318, startPoint y: 44, endPoint x: 322, endPoint y: 50, distance: 7.7
click at [318, 44] on span "Chọn chuyến" at bounding box center [323, 45] width 88 height 14
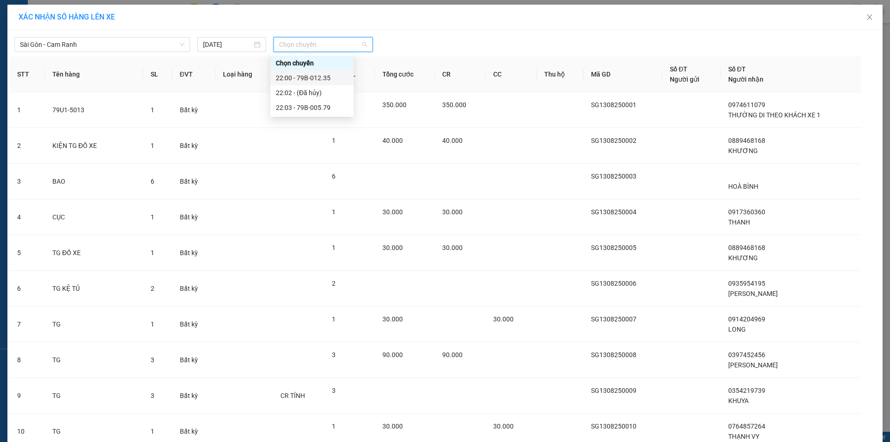
click at [328, 79] on div "22:00 - 79B-012.35" at bounding box center [312, 78] width 72 height 10
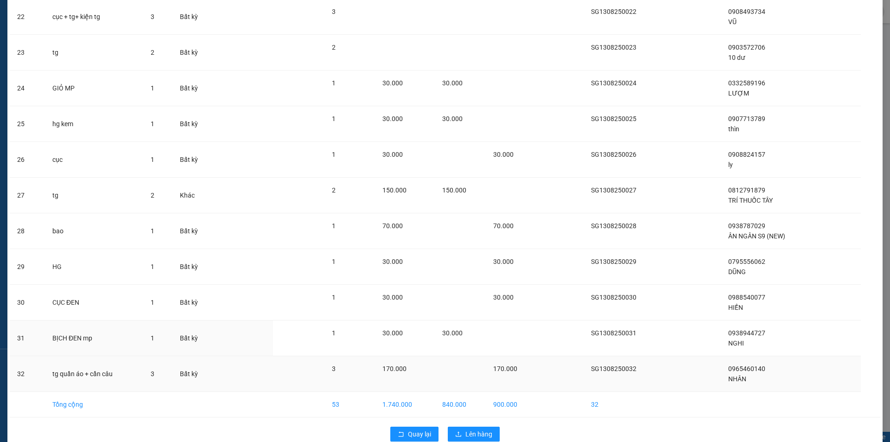
scroll to position [866, 0]
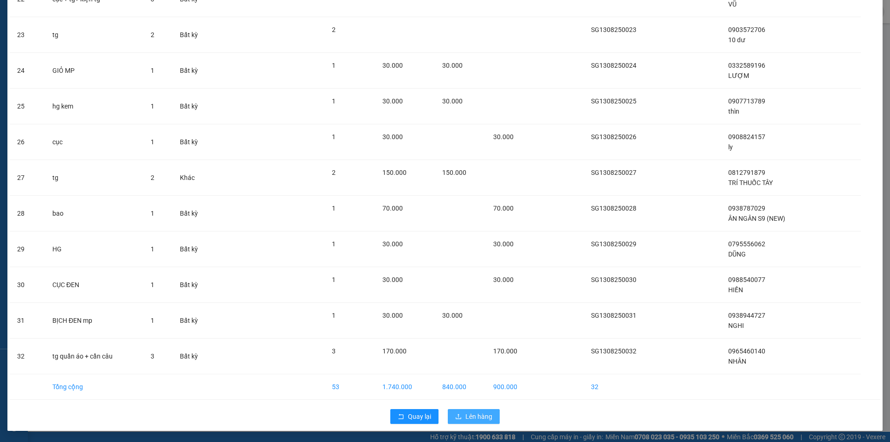
click at [465, 417] on span "Lên hàng" at bounding box center [478, 416] width 27 height 10
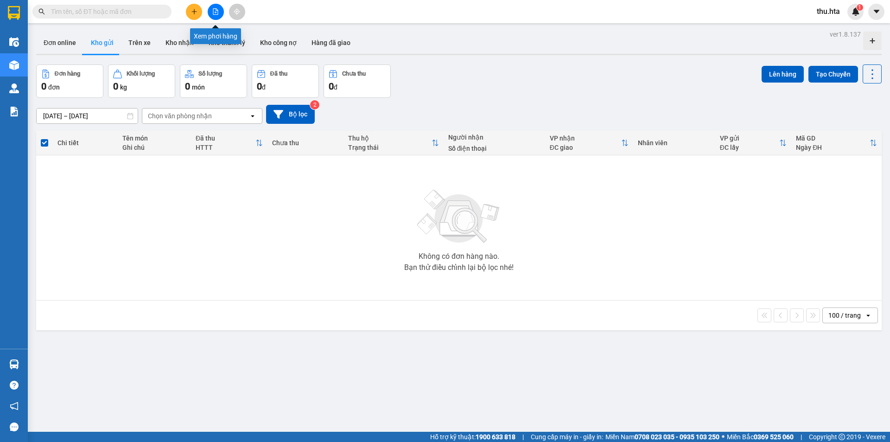
click at [218, 8] on button at bounding box center [216, 12] width 16 height 16
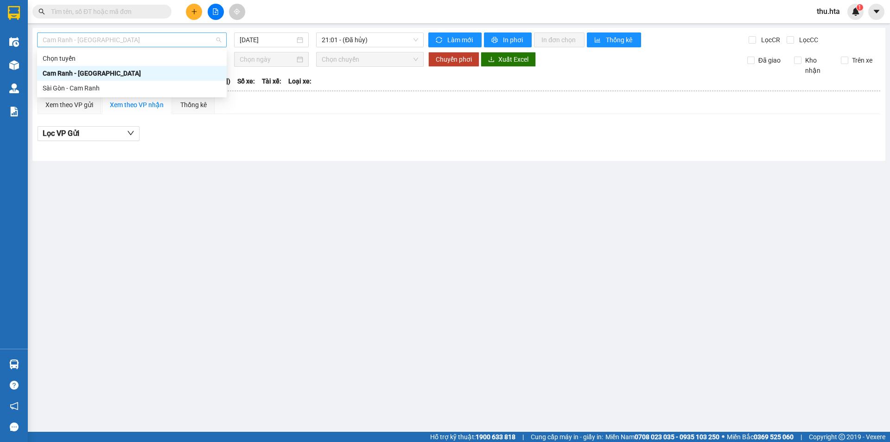
click at [125, 44] on span "Cam Ranh - [GEOGRAPHIC_DATA]" at bounding box center [132, 40] width 178 height 14
click at [118, 94] on div "Sài Gòn - Cam Ranh" at bounding box center [132, 88] width 190 height 15
type input "[DATE]"
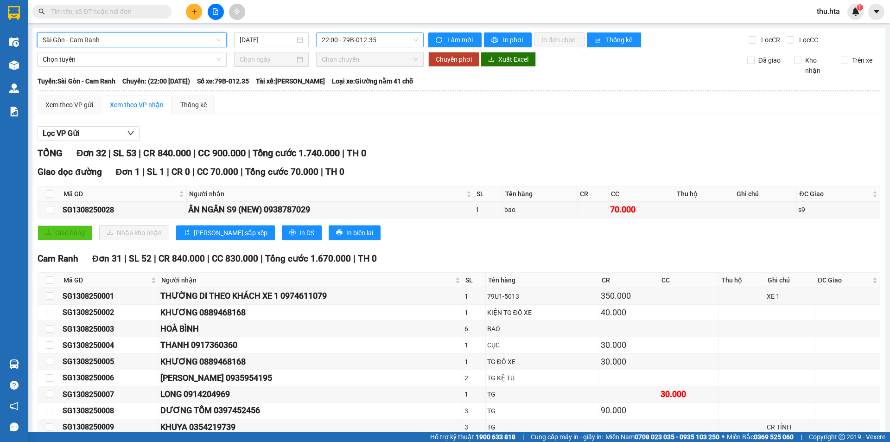
click at [336, 42] on span "22:00 - 79B-012.35" at bounding box center [370, 40] width 96 height 14
click at [185, 9] on div at bounding box center [216, 12] width 70 height 16
click at [198, 13] on button at bounding box center [194, 12] width 16 height 16
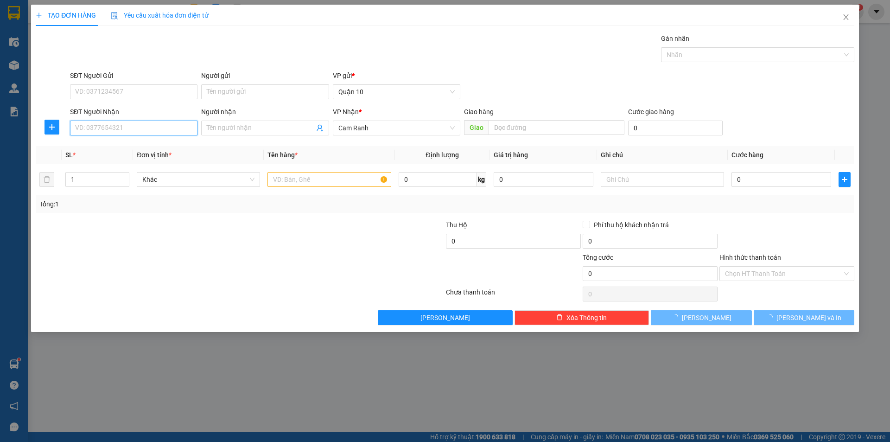
click at [164, 127] on input "SĐT Người Nhận" at bounding box center [133, 128] width 127 height 15
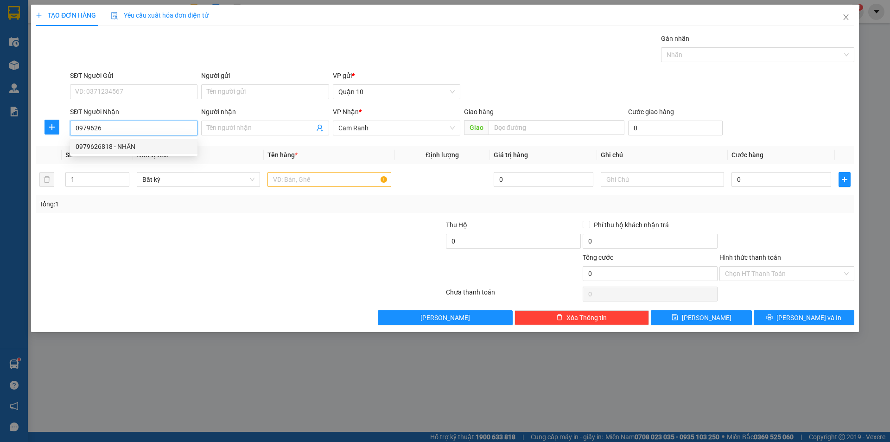
click at [108, 141] on div "0979626818 - NHÂN" at bounding box center [133, 146] width 127 height 15
type input "0979626818"
type input "NHÂN"
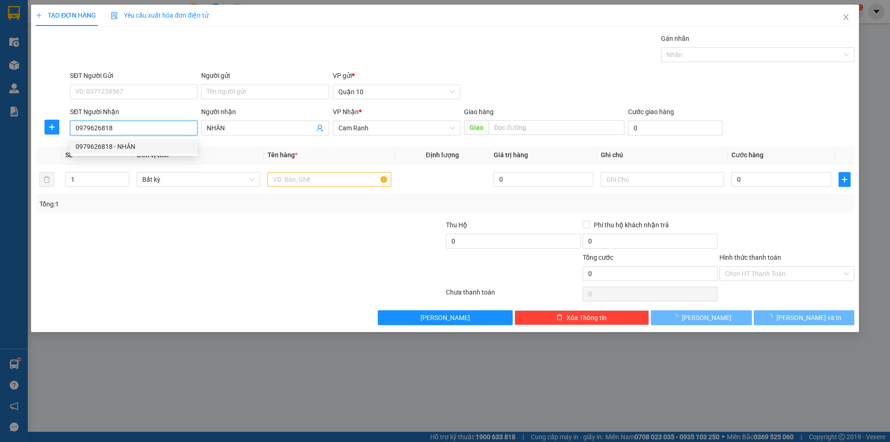
type input "40.000"
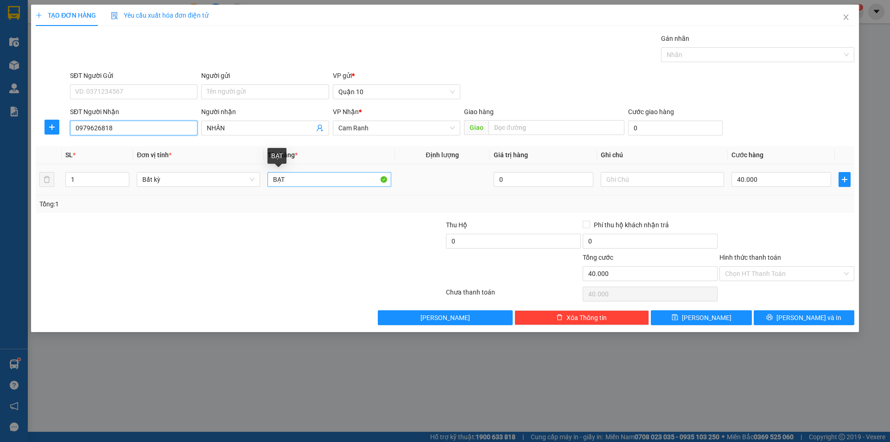
type input "0979626818"
click at [289, 177] on input "BẠT" at bounding box center [328, 179] width 123 height 15
type input "BẠT+bó củi"
type input "2"
click at [124, 176] on icon "up" at bounding box center [124, 177] width 3 height 2
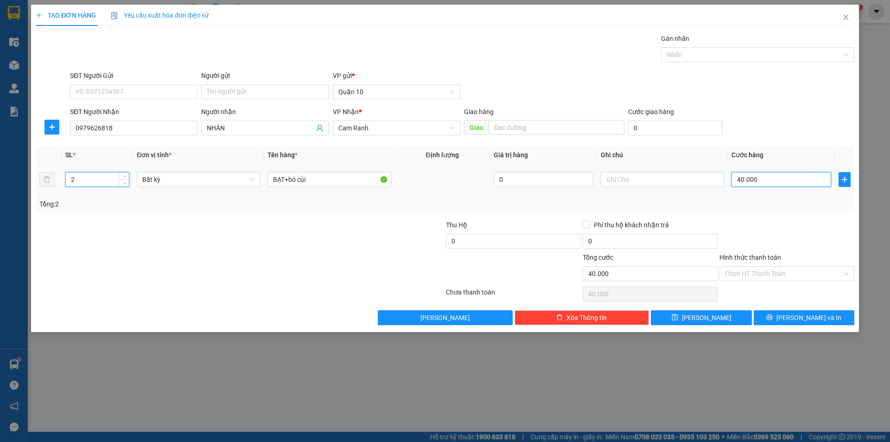
click at [792, 174] on input "40.000" at bounding box center [781, 179] width 100 height 15
type input "0"
type input "8"
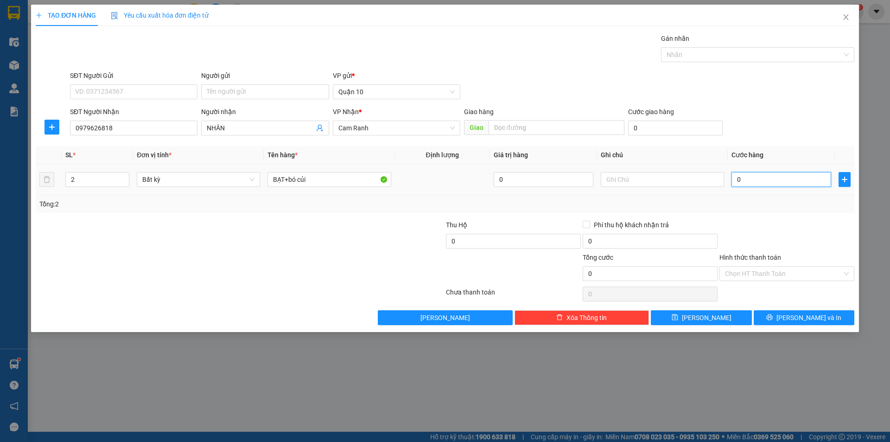
type input "8"
type input "08"
type input "81"
type input "081"
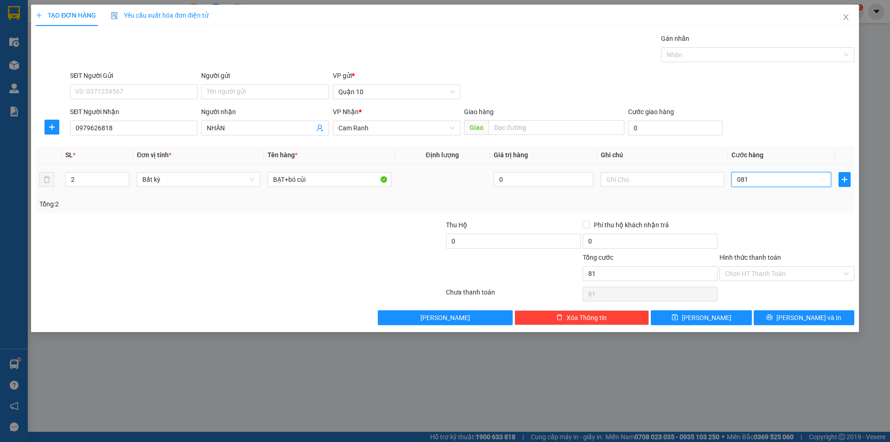
type input "8"
type input "08"
type input "80"
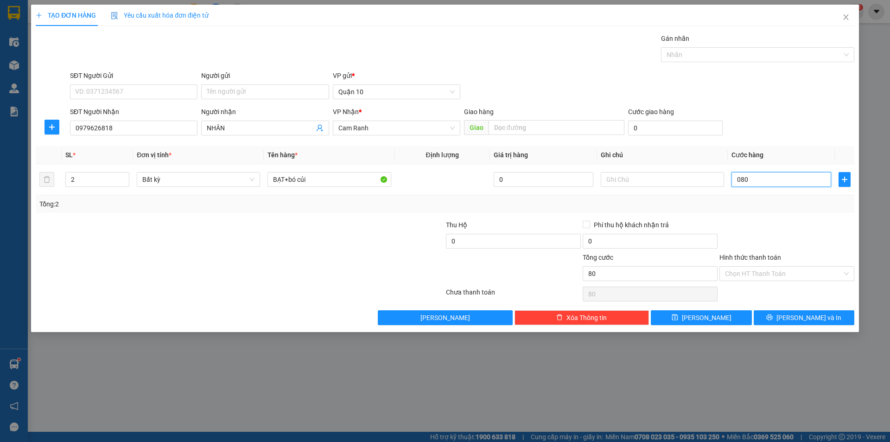
type input "080"
type input "80.000"
click at [793, 215] on div "Transit Pickup Surcharge Ids Transit Deliver Surcharge Ids Transit Deliver Surc…" at bounding box center [445, 179] width 819 height 292
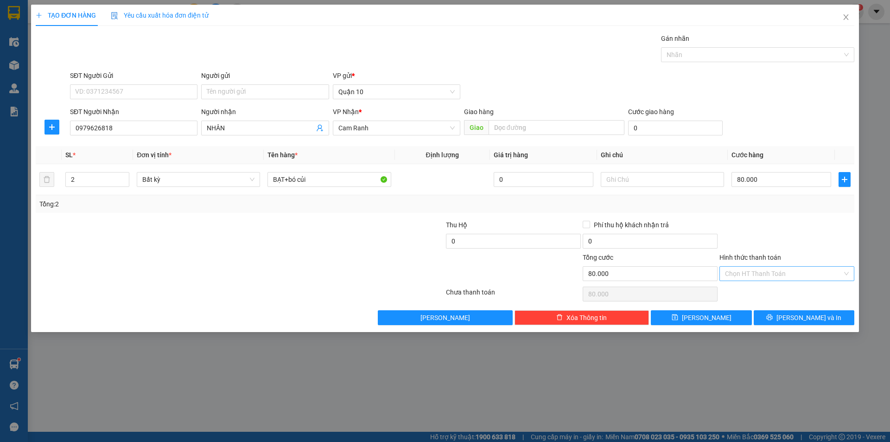
click at [765, 272] on input "Hình thức thanh toán" at bounding box center [783, 274] width 117 height 14
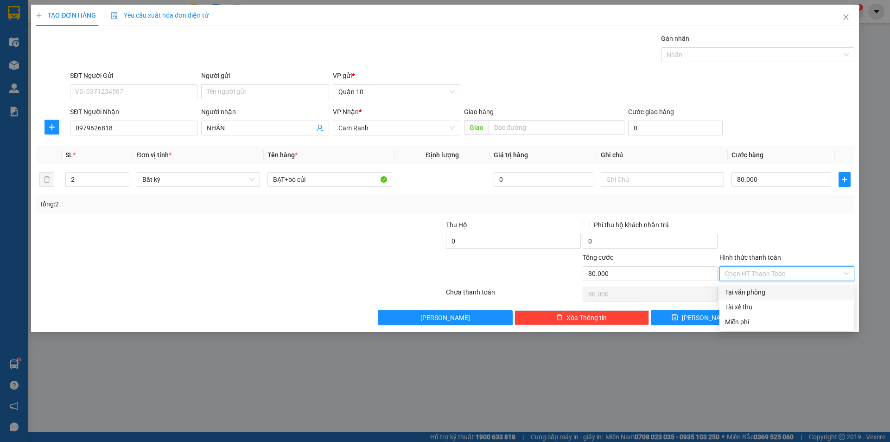
drag, startPoint x: 764, startPoint y: 285, endPoint x: 769, endPoint y: 299, distance: 14.8
click at [764, 293] on div "Tại văn phòng" at bounding box center [786, 292] width 135 height 15
type input "0"
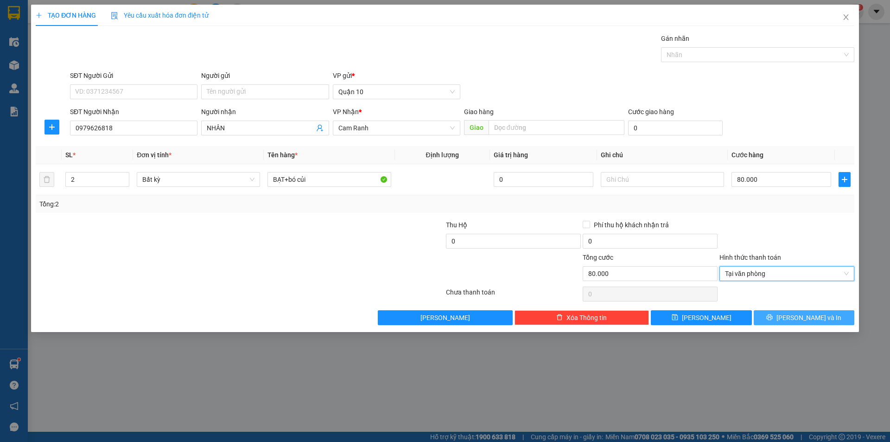
click at [798, 322] on span "[PERSON_NAME] và In" at bounding box center [808, 317] width 65 height 10
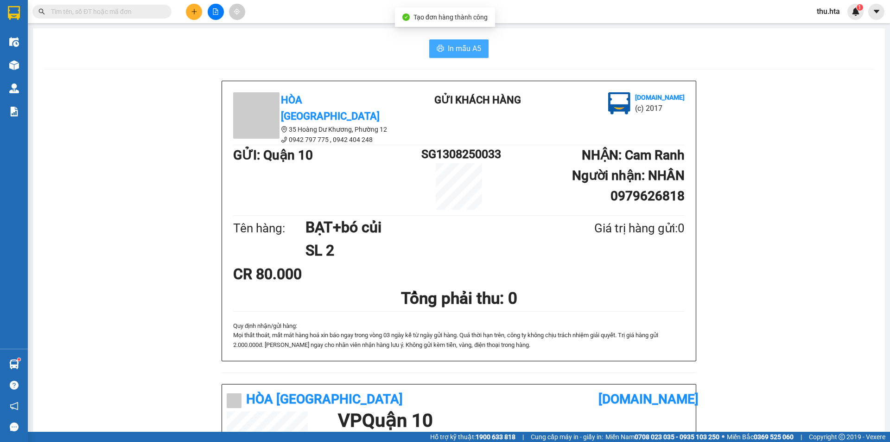
click at [450, 50] on span "In mẫu A5" at bounding box center [464, 49] width 33 height 12
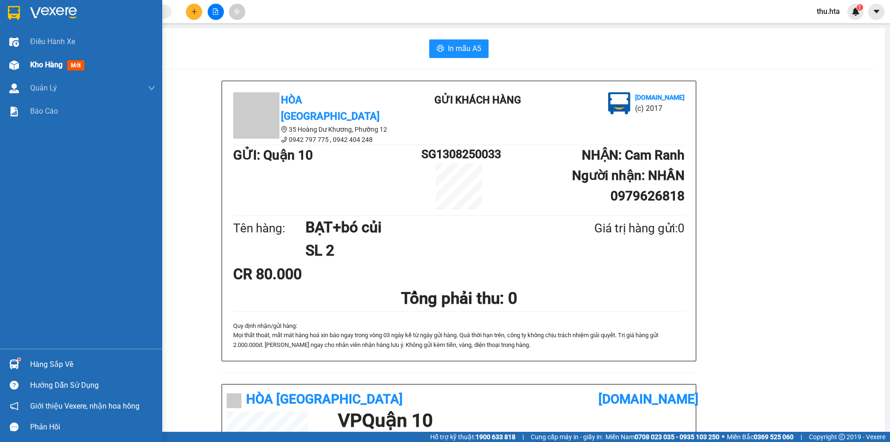
click at [41, 62] on span "Kho hàng" at bounding box center [46, 64] width 32 height 9
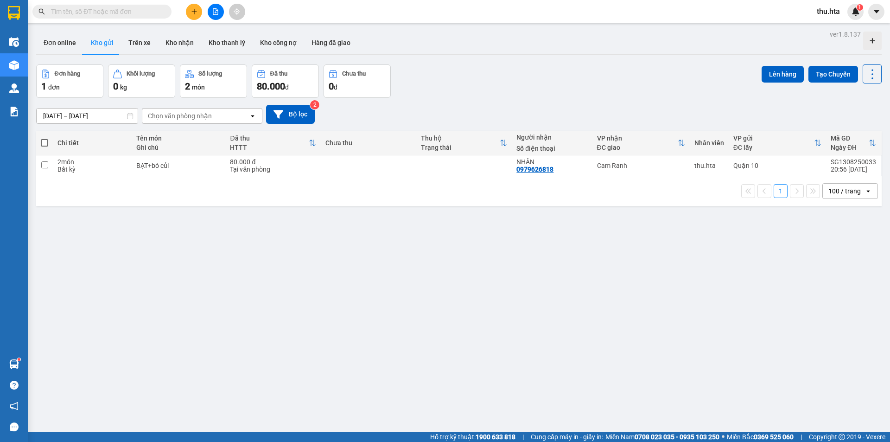
click at [47, 142] on span at bounding box center [44, 142] width 7 height 7
click at [44, 138] on input "checkbox" at bounding box center [44, 138] width 0 height 0
checkbox input "true"
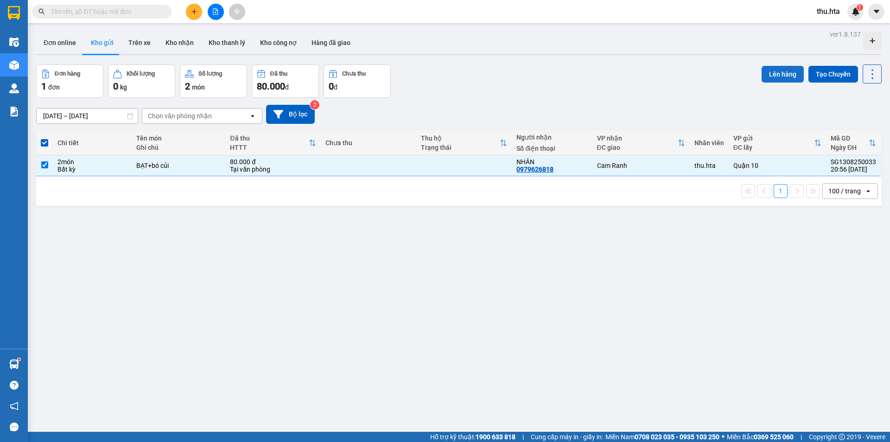
click at [770, 67] on button "Lên hàng" at bounding box center [783, 74] width 42 height 17
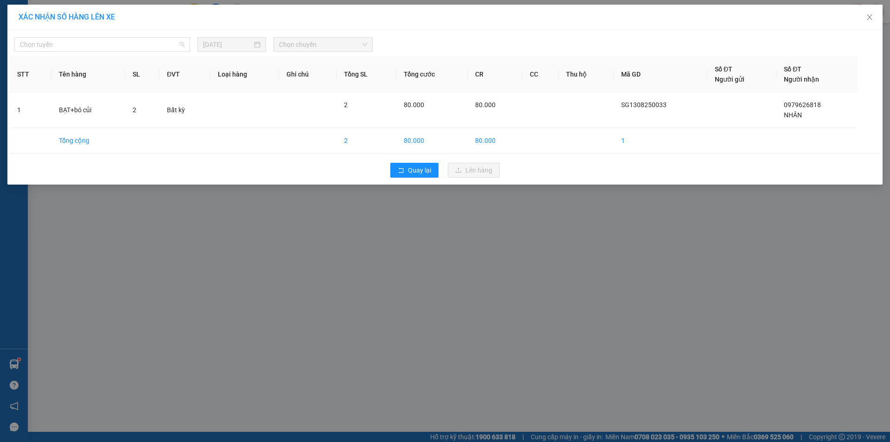
drag, startPoint x: 139, startPoint y: 45, endPoint x: 136, endPoint y: 86, distance: 40.9
click at [139, 54] on body "Kết quả tìm kiếm ( 0 ) Bộ lọc No Data thu.hta 1 Điều hành xe Kho hàng mới Quản …" at bounding box center [445, 221] width 890 height 442
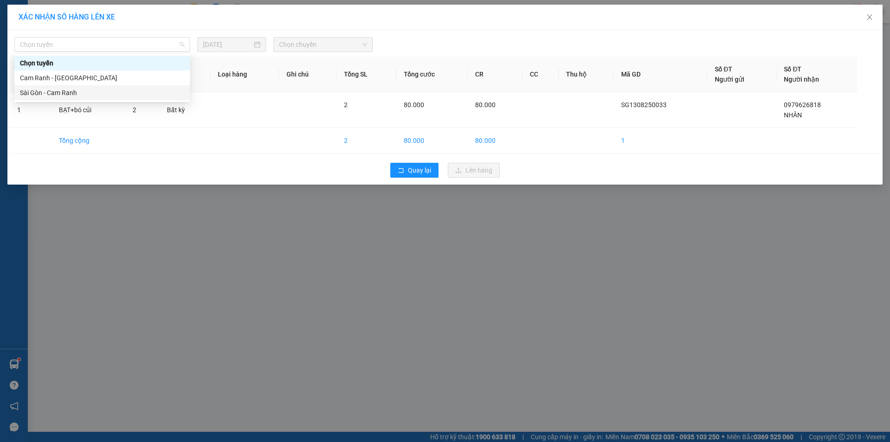
drag, startPoint x: 130, startPoint y: 87, endPoint x: 137, endPoint y: 92, distance: 8.4
click at [128, 87] on div "Sài Gòn - Cam Ranh" at bounding box center [102, 92] width 176 height 15
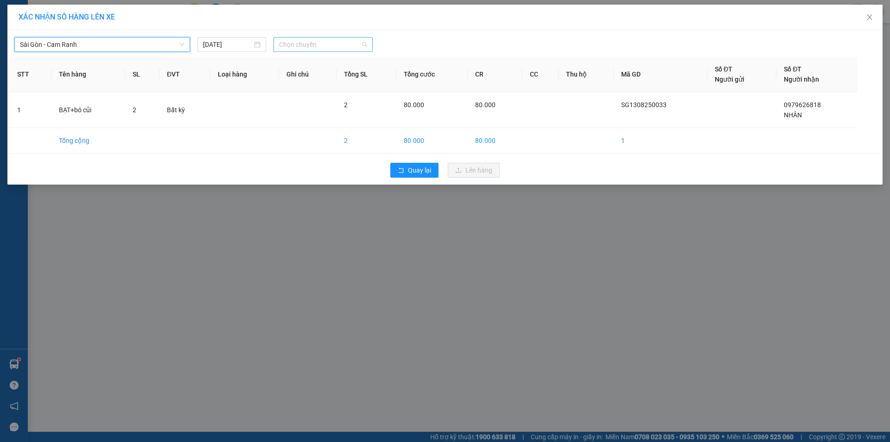
click at [320, 39] on span "Chọn chuyến" at bounding box center [323, 45] width 88 height 14
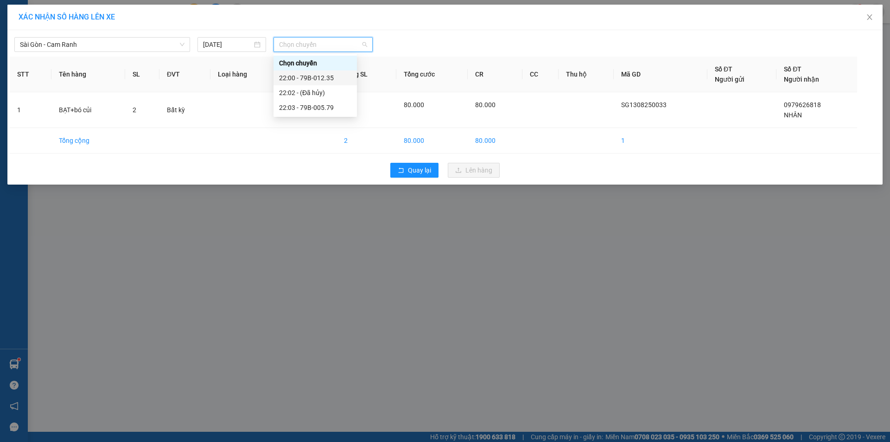
click at [315, 78] on div "22:00 - 79B-012.35" at bounding box center [315, 78] width 72 height 10
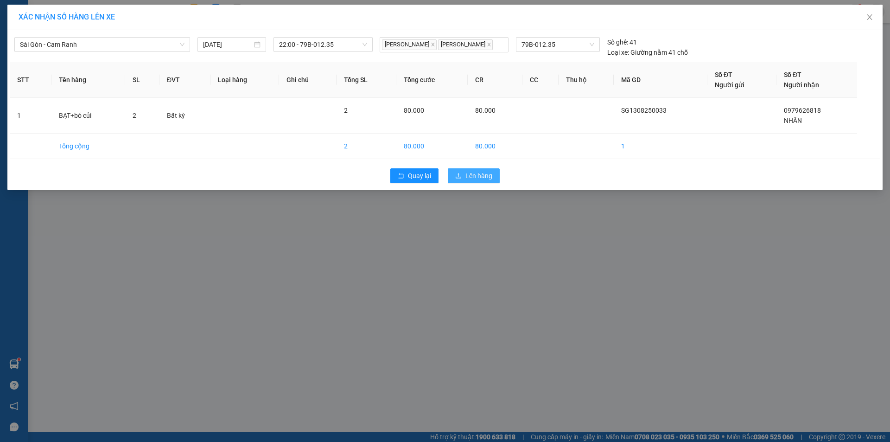
click at [472, 182] on button "Lên hàng" at bounding box center [474, 175] width 52 height 15
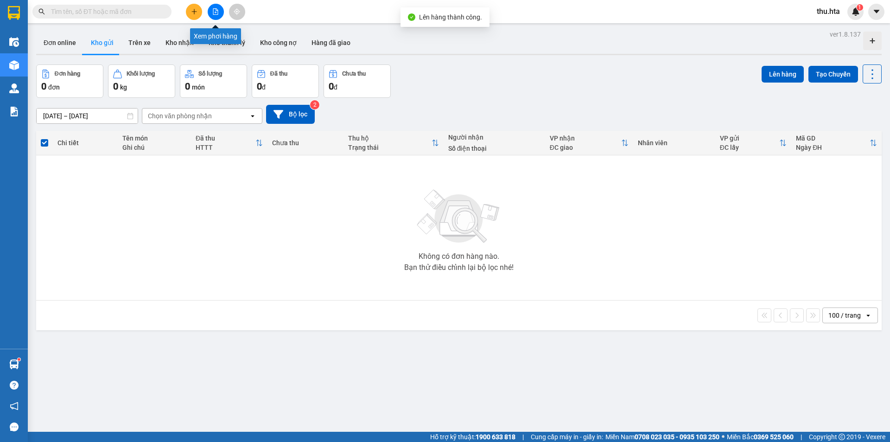
click at [221, 14] on button at bounding box center [216, 12] width 16 height 16
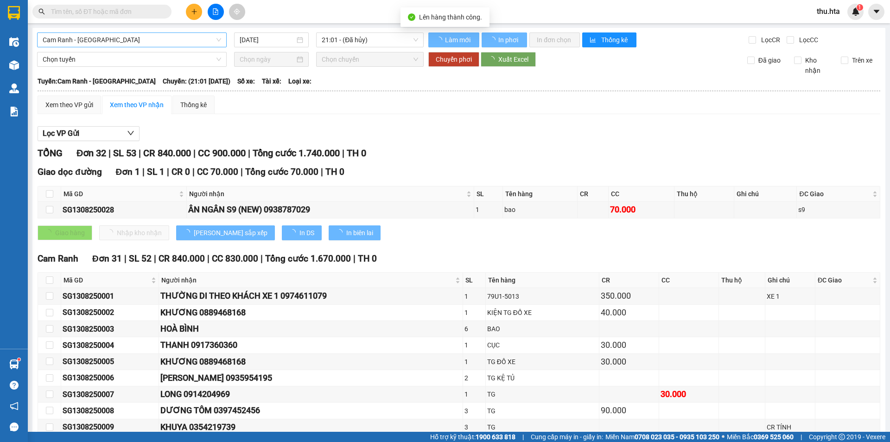
click at [178, 45] on span "Cam Ranh - [GEOGRAPHIC_DATA]" at bounding box center [132, 40] width 178 height 14
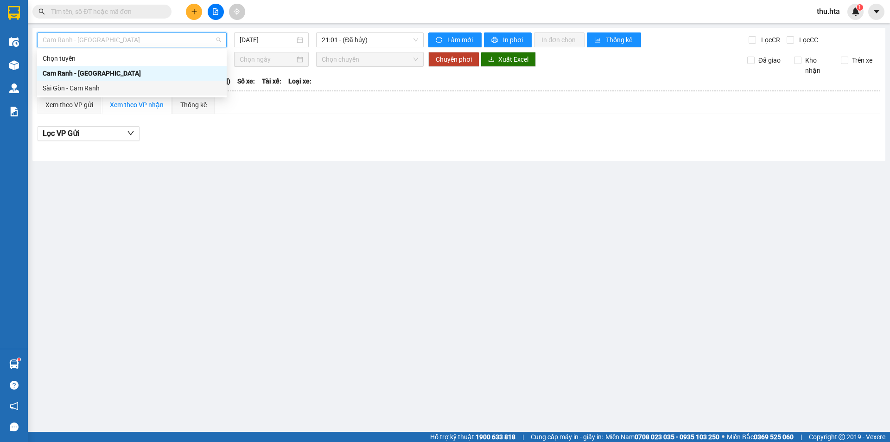
click at [151, 91] on div "Sài Gòn - Cam Ranh" at bounding box center [132, 88] width 178 height 10
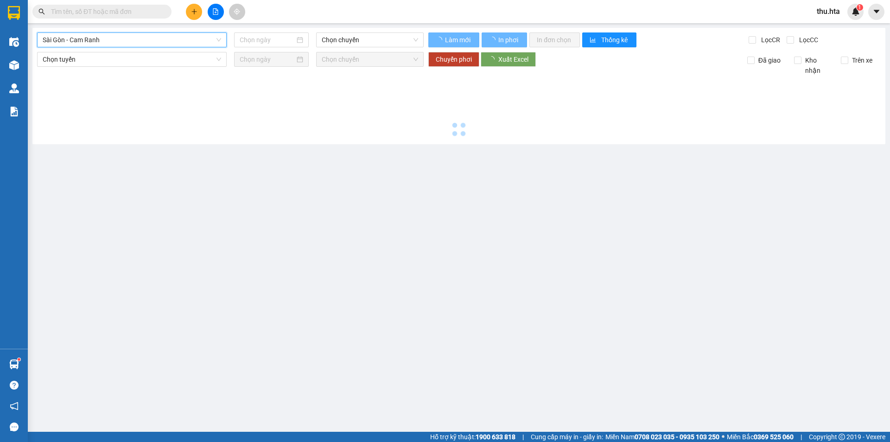
type input "[DATE]"
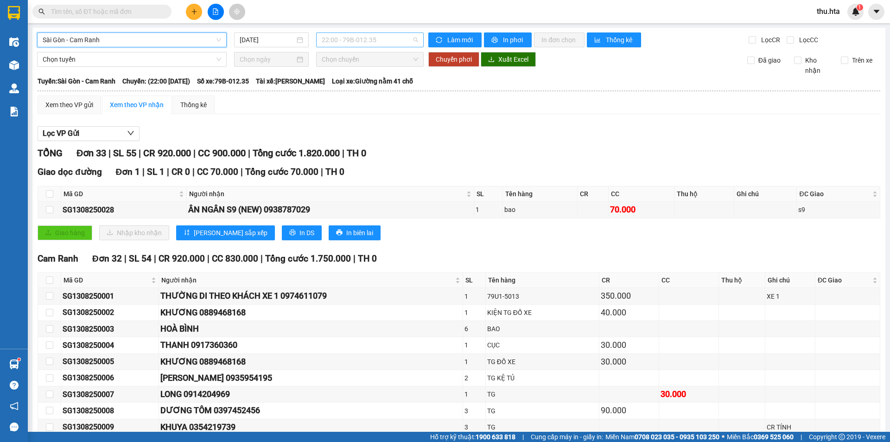
click at [349, 41] on span "22:00 - 79B-012.35" at bounding box center [370, 40] width 96 height 14
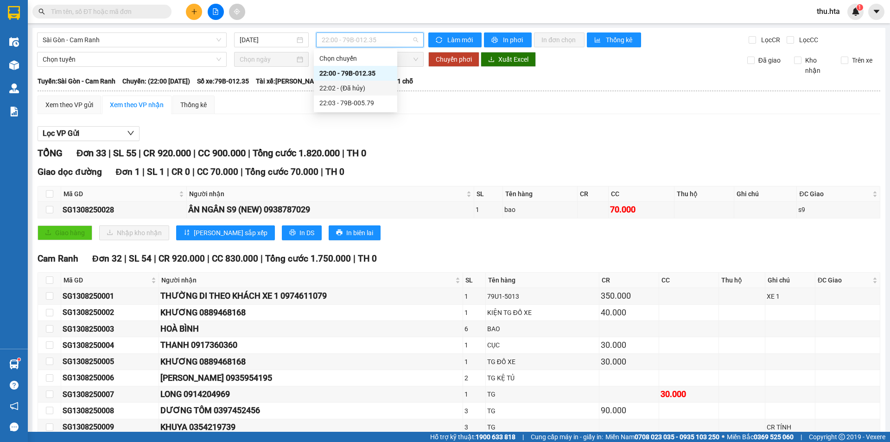
drag, startPoint x: 348, startPoint y: 82, endPoint x: 349, endPoint y: 75, distance: 7.1
click at [348, 81] on div "22:02 - (Đã hủy)" at bounding box center [355, 88] width 83 height 15
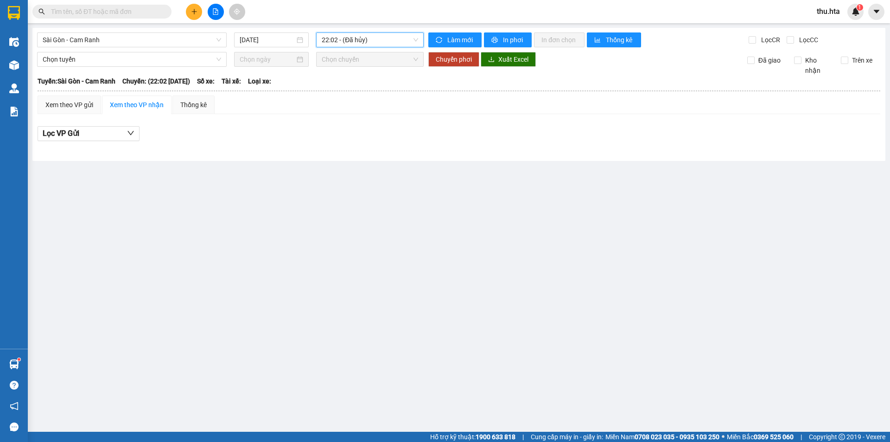
click at [376, 48] on div "[GEOGRAPHIC_DATA] - Cam Ranh [DATE] 22:02 22:02 - (Đã hủy) Làm mới In phơi In đ…" at bounding box center [458, 94] width 853 height 133
click at [379, 40] on span "22:02 - (Đã hủy)" at bounding box center [370, 40] width 96 height 14
click at [367, 75] on div "22:00 - 79B-012.35" at bounding box center [358, 73] width 72 height 10
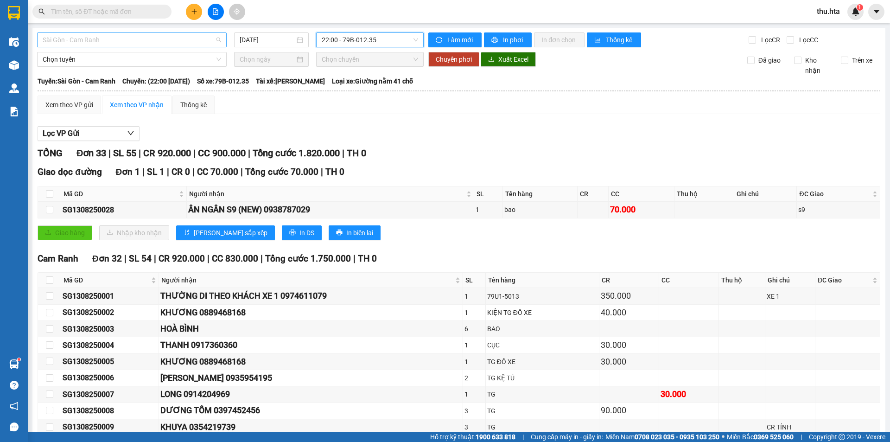
click at [163, 43] on span "Sài Gòn - Cam Ranh" at bounding box center [132, 40] width 178 height 14
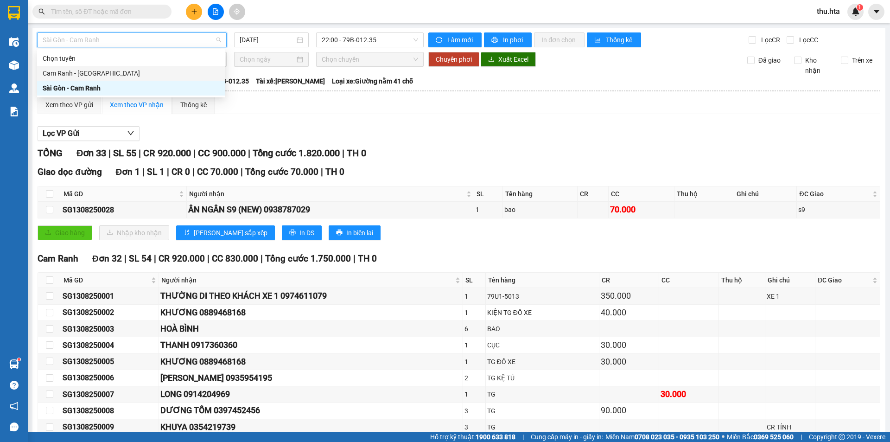
click at [153, 71] on div "Cam Ranh - [GEOGRAPHIC_DATA]" at bounding box center [131, 73] width 177 height 10
type input "[DATE]"
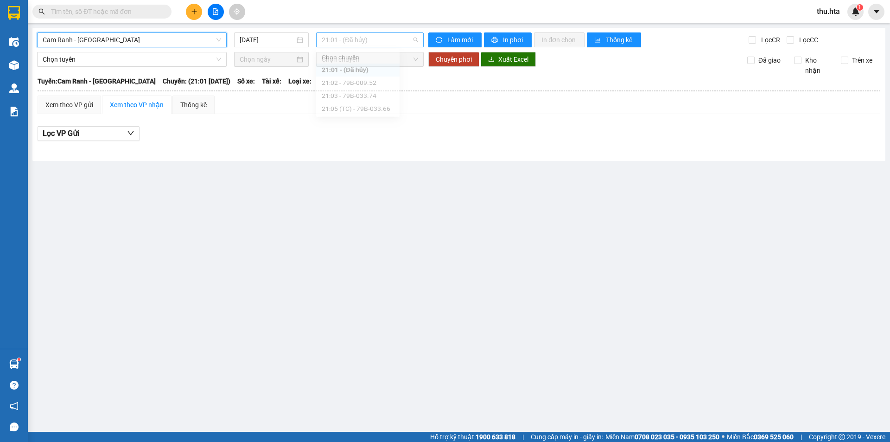
click at [387, 43] on span "21:01 - (Đã hủy)" at bounding box center [370, 40] width 96 height 14
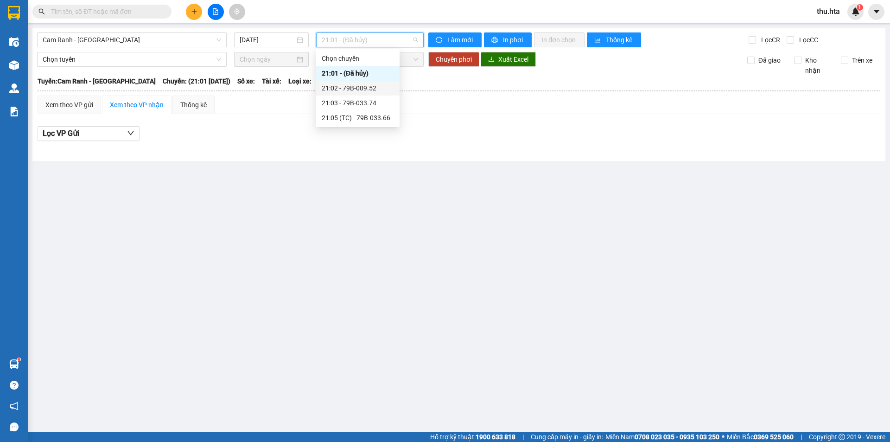
click at [381, 90] on div "21:02 - 79B-009.52" at bounding box center [358, 88] width 72 height 10
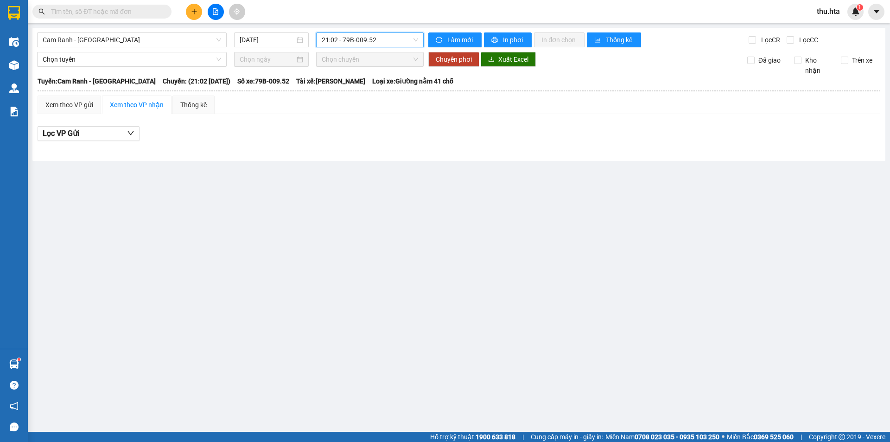
drag, startPoint x: 387, startPoint y: 41, endPoint x: 387, endPoint y: 69, distance: 27.3
click at [387, 42] on span "21:02 - 79B-009.52" at bounding box center [370, 40] width 96 height 14
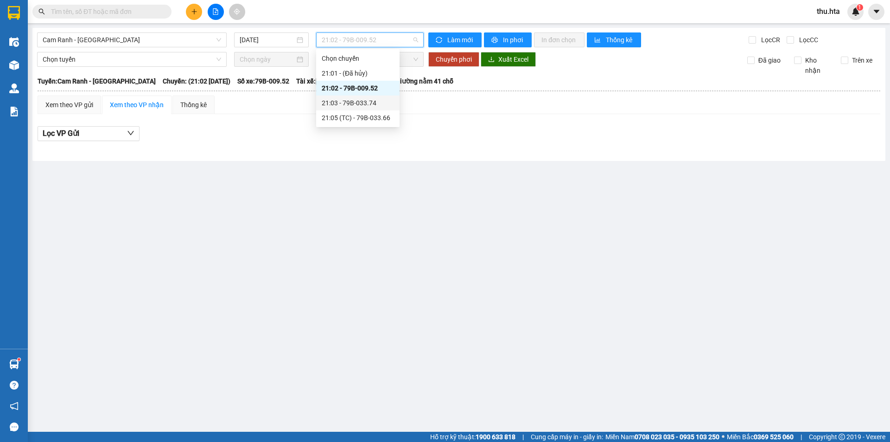
click at [387, 103] on div "21:03 - 79B-033.74" at bounding box center [358, 103] width 72 height 10
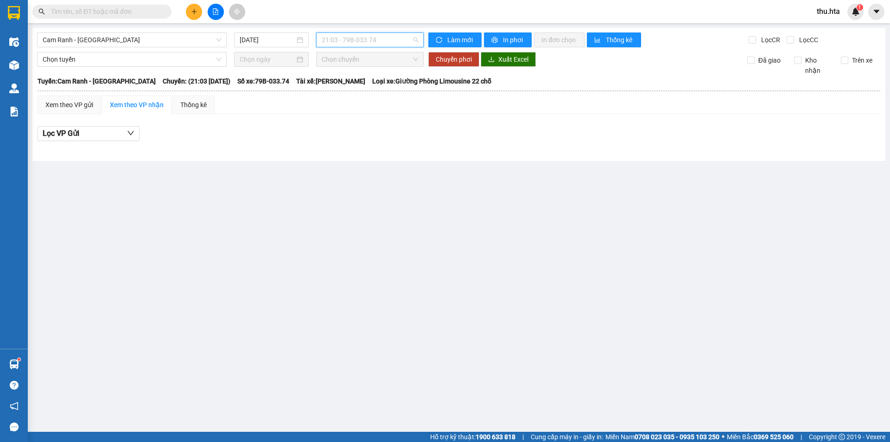
drag, startPoint x: 376, startPoint y: 33, endPoint x: 360, endPoint y: 71, distance: 41.3
click at [376, 33] on span "21:03 - 79B-033.74" at bounding box center [370, 40] width 96 height 14
click at [355, 117] on div "21:05 (TC) - 79B-033.66" at bounding box center [358, 118] width 72 height 10
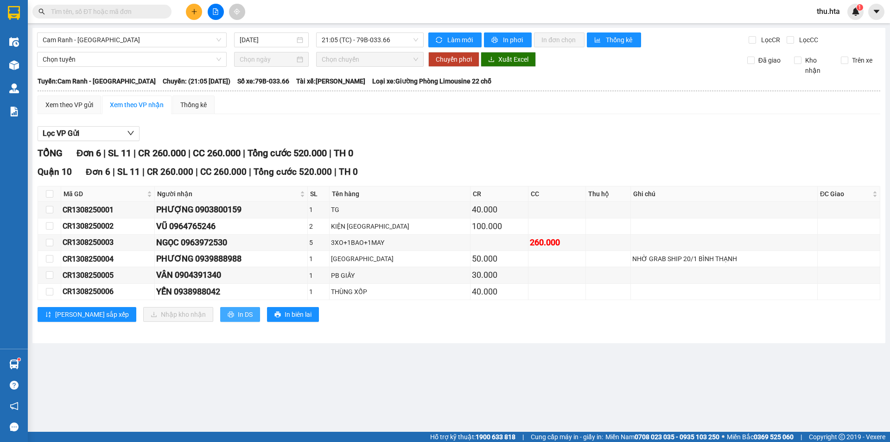
click at [228, 314] on icon "printer" at bounding box center [231, 314] width 6 height 6
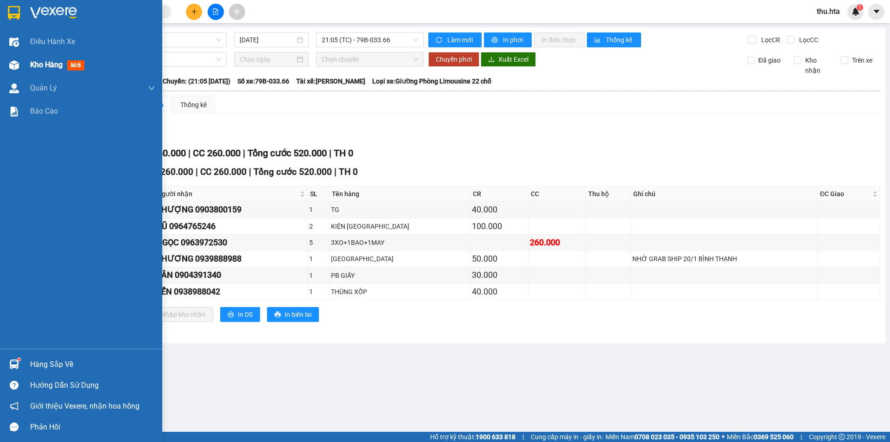
click at [53, 57] on div "Kho hàng mới" at bounding box center [92, 64] width 125 height 23
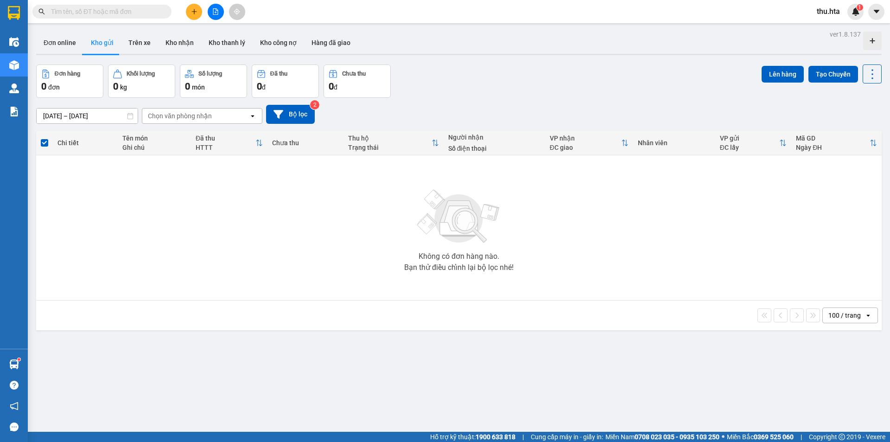
click at [213, 12] on icon "file-add" at bounding box center [215, 11] width 6 height 6
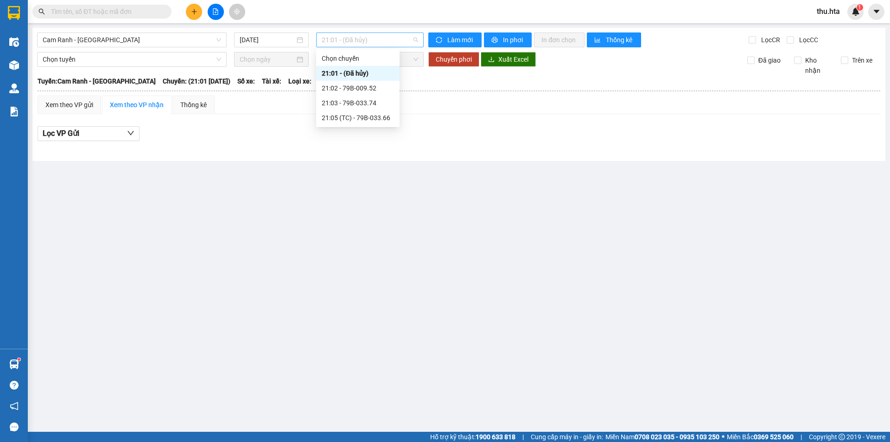
click at [324, 40] on span "21:01 - (Đã hủy)" at bounding box center [370, 40] width 96 height 14
click at [375, 117] on div "21:05 (TC) - 79B-033.66" at bounding box center [358, 118] width 72 height 10
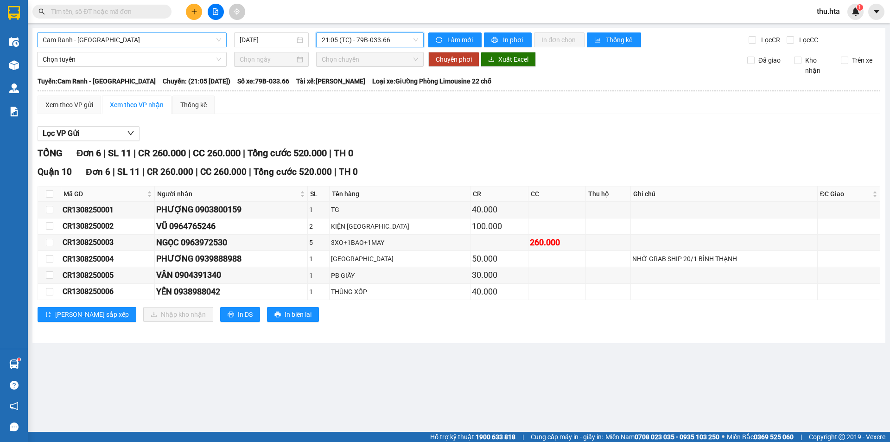
drag, startPoint x: 169, startPoint y: 39, endPoint x: 165, endPoint y: 42, distance: 4.9
click at [165, 42] on span "Cam Ranh - [GEOGRAPHIC_DATA]" at bounding box center [132, 40] width 178 height 14
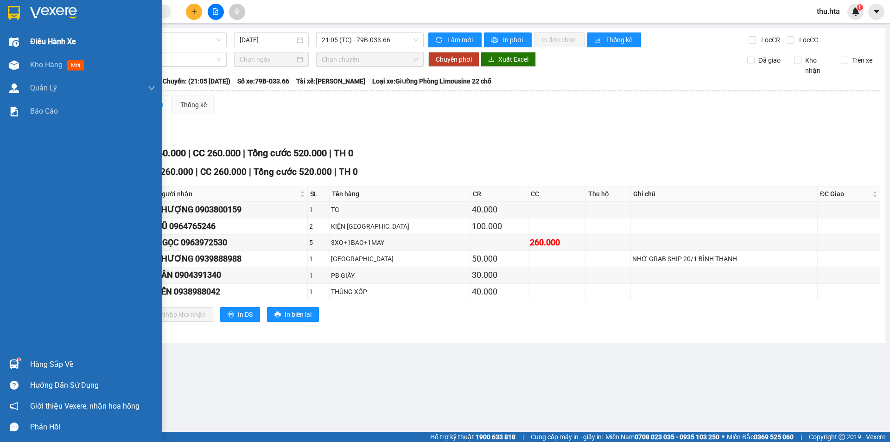
drag, startPoint x: 3, startPoint y: 9, endPoint x: 23, endPoint y: 65, distance: 58.9
click at [22, 63] on div "Điều hành xe Kho hàng mới Quản [PERSON_NAME] lý chuyến Quản lý khách hàng Quản …" at bounding box center [81, 174] width 162 height 349
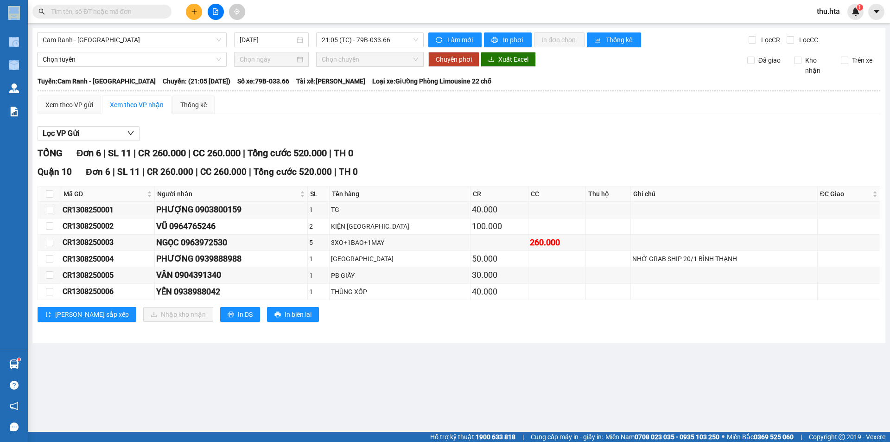
click at [216, 11] on icon "file-add" at bounding box center [215, 11] width 6 height 6
click at [160, 42] on span "Cam Ranh - [GEOGRAPHIC_DATA]" at bounding box center [132, 40] width 178 height 14
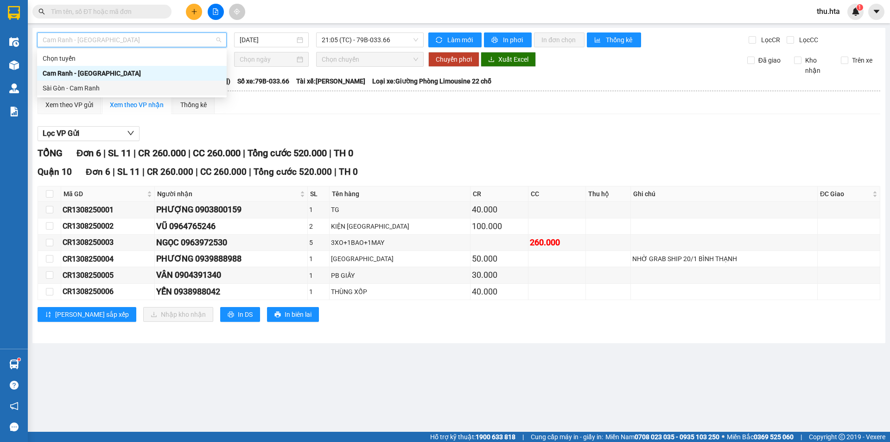
click at [91, 85] on div "Sài Gòn - Cam Ranh" at bounding box center [132, 88] width 178 height 10
type input "[DATE]"
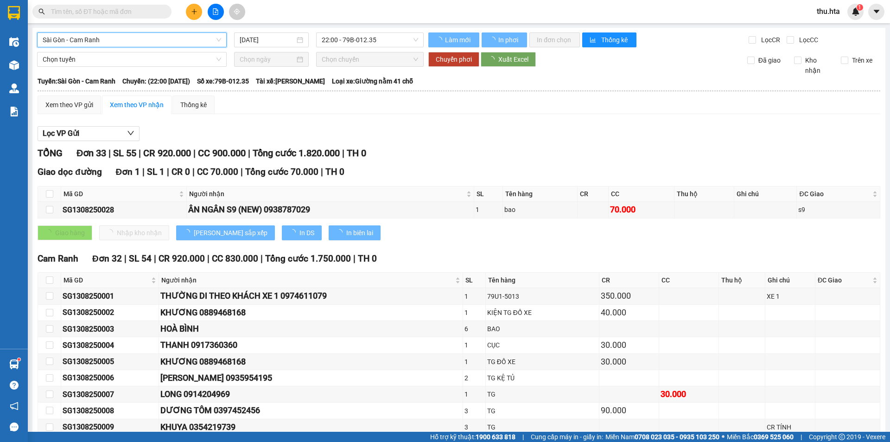
click at [362, 31] on div "[GEOGRAPHIC_DATA] - Cam Ranh [GEOGRAPHIC_DATA] - Cam Ranh [DATE] 22:00 - 79B-01…" at bounding box center [458, 441] width 853 height 826
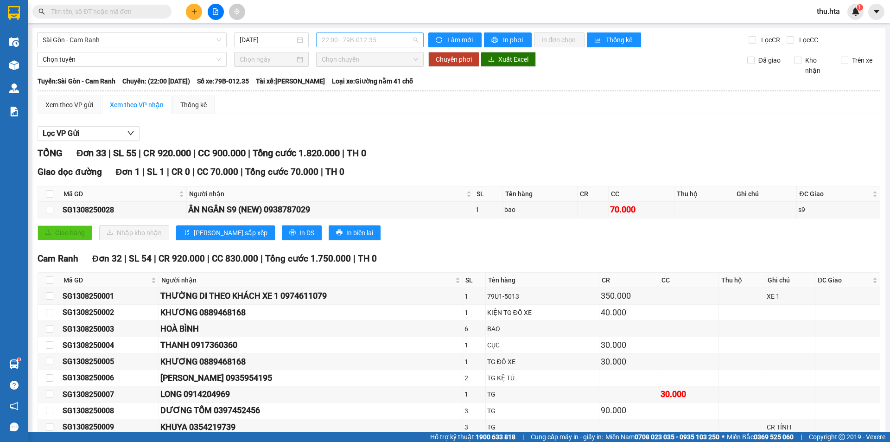
drag, startPoint x: 374, startPoint y: 40, endPoint x: 371, endPoint y: 63, distance: 22.9
click at [374, 41] on span "22:00 - 79B-012.35" at bounding box center [370, 40] width 96 height 14
click at [371, 69] on div "22:00 - 79B-012.35" at bounding box center [355, 73] width 72 height 10
